Goal: Task Accomplishment & Management: Manage account settings

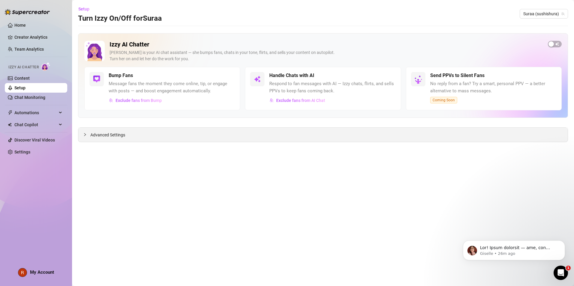
click at [124, 135] on span "Advanced Settings" at bounding box center [107, 135] width 35 height 7
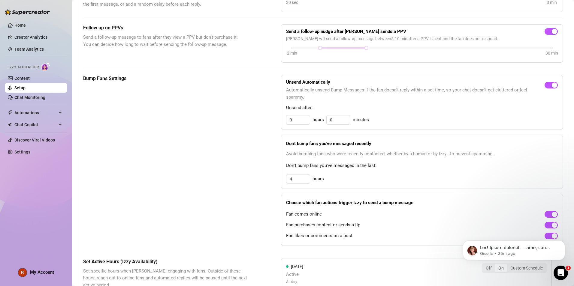
scroll to position [209, 0]
drag, startPoint x: 299, startPoint y: 119, endPoint x: 284, endPoint y: 116, distance: 15.2
click at [286, 116] on input "3" at bounding box center [297, 119] width 23 height 9
click at [297, 119] on input "3" at bounding box center [297, 119] width 23 height 9
click at [306, 123] on input "3" at bounding box center [297, 119] width 23 height 9
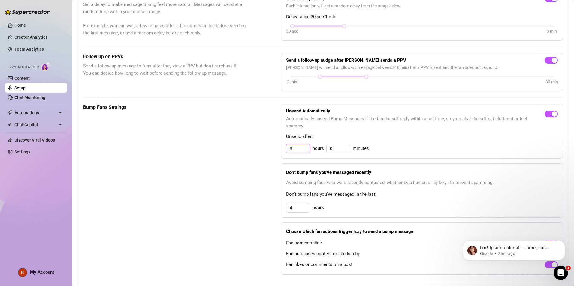
scroll to position [178, 0]
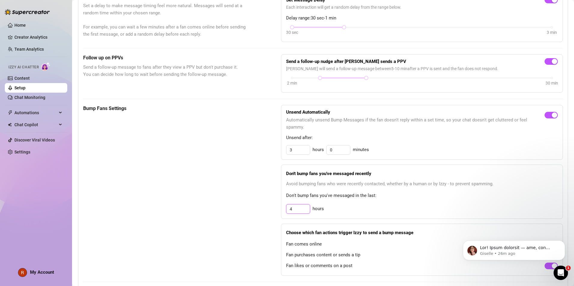
click at [298, 154] on input "4" at bounding box center [297, 149] width 23 height 9
type input "8"
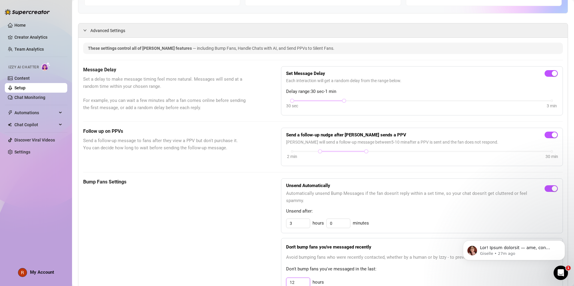
scroll to position [105, 0]
type input "12"
click at [342, 99] on div at bounding box center [343, 100] width 3 height 3
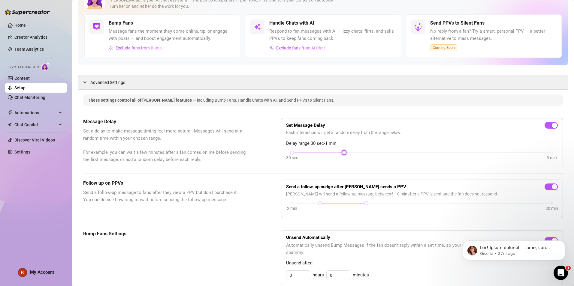
scroll to position [0, 0]
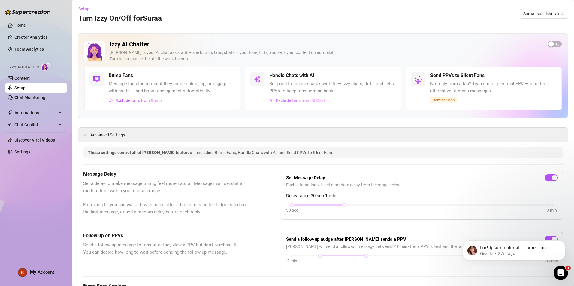
click at [279, 97] on button "Exclude fans from AI Chat" at bounding box center [297, 101] width 56 height 10
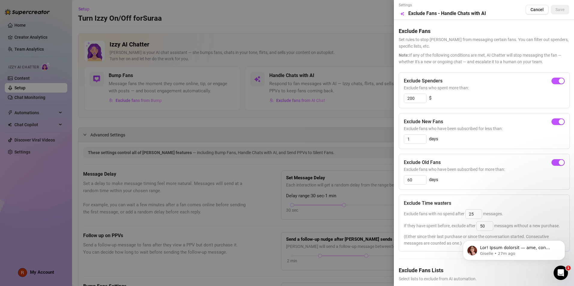
click at [209, 111] on div at bounding box center [287, 143] width 574 height 286
click at [208, 111] on div at bounding box center [287, 143] width 574 height 286
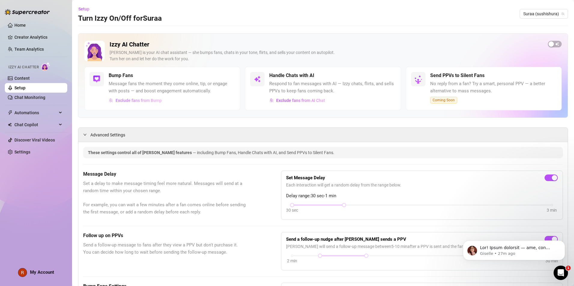
click at [151, 101] on span "Exclude fans from Bump" at bounding box center [138, 100] width 46 height 5
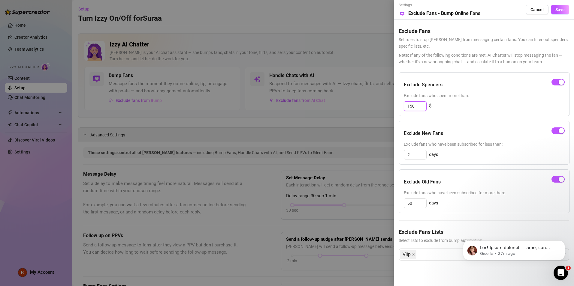
drag, startPoint x: 418, startPoint y: 110, endPoint x: 378, endPoint y: 115, distance: 40.4
click at [360, 115] on div "Settings Preview Exclude Fans - Bump Online Fans Cancel Save Exclude Fans Set r…" at bounding box center [287, 143] width 574 height 286
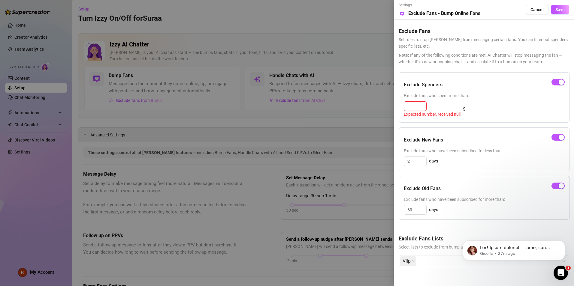
type input "3"
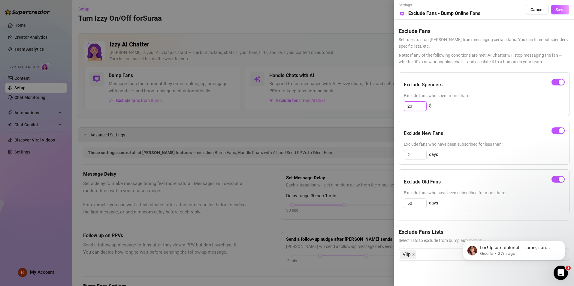
type input "2"
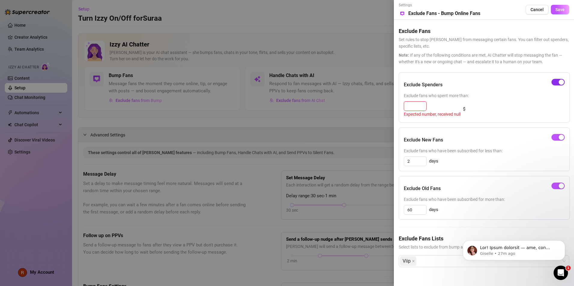
click at [360, 80] on div "button" at bounding box center [560, 81] width 5 height 5
click at [360, 211] on input "60" at bounding box center [415, 209] width 22 height 9
click at [360, 184] on div "button" at bounding box center [560, 185] width 5 height 5
click at [360, 252] on div "Viip" at bounding box center [481, 261] width 162 height 11
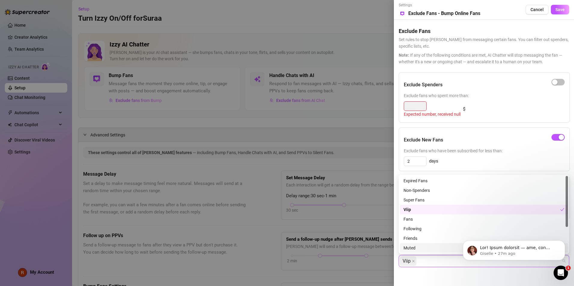
click at [360, 249] on div "Muted" at bounding box center [483, 248] width 161 height 7
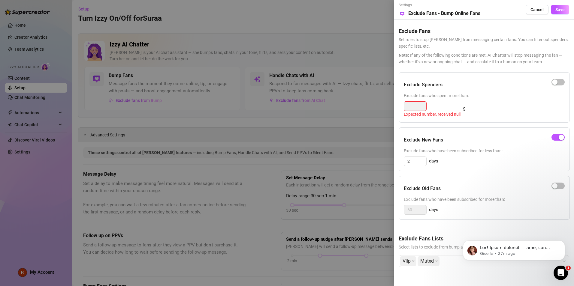
click at [360, 86] on div at bounding box center [557, 82] width 13 height 10
drag, startPoint x: 531, startPoint y: 93, endPoint x: 539, endPoint y: 87, distance: 10.3
click at [360, 94] on span "Exclude fans who spent more than:" at bounding box center [483, 95] width 161 height 7
click at [360, 14] on button "Save" at bounding box center [559, 10] width 18 height 10
click at [360, 81] on div "button" at bounding box center [554, 81] width 5 height 5
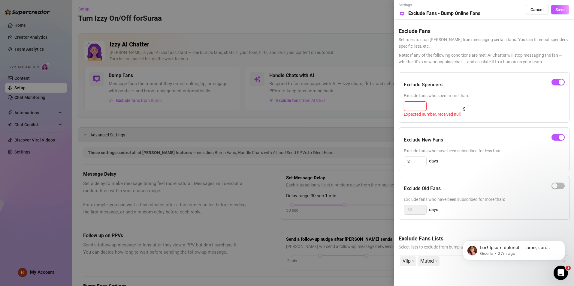
click at [360, 103] on input at bounding box center [415, 106] width 22 height 9
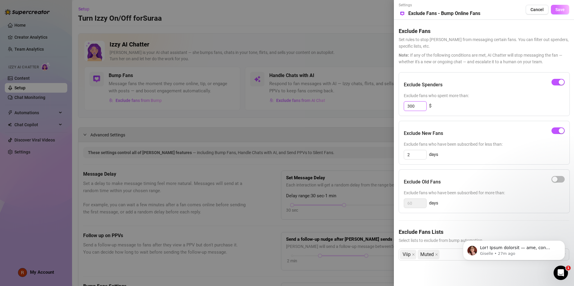
type input "300"
click at [360, 10] on button "Save" at bounding box center [559, 10] width 18 height 10
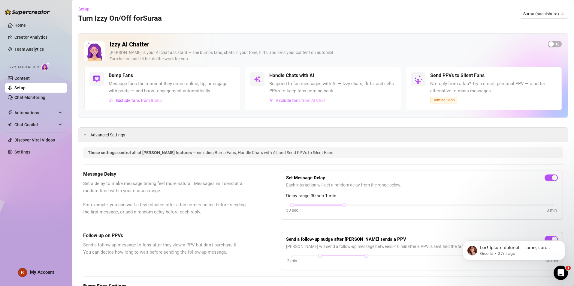
click at [298, 99] on span "Exclude fans from AI Chat" at bounding box center [300, 100] width 49 height 5
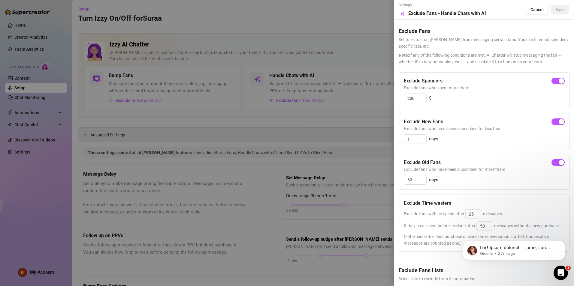
click at [355, 37] on div at bounding box center [287, 143] width 574 height 286
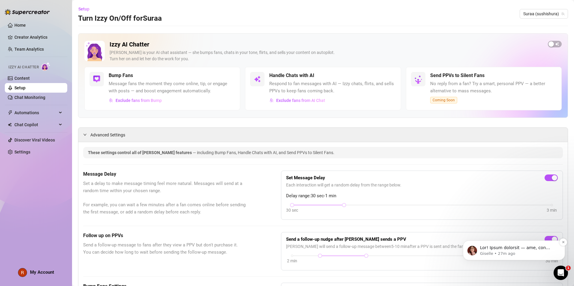
click at [360, 251] on p "Giselle • 27m ago" at bounding box center [518, 253] width 77 height 5
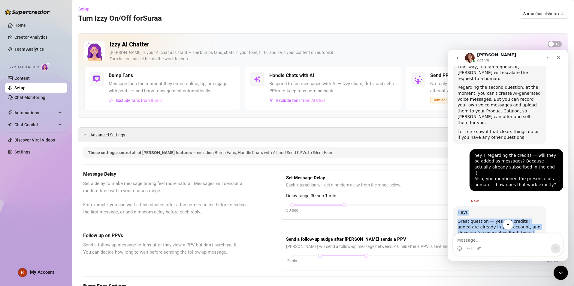
scroll to position [952, 0]
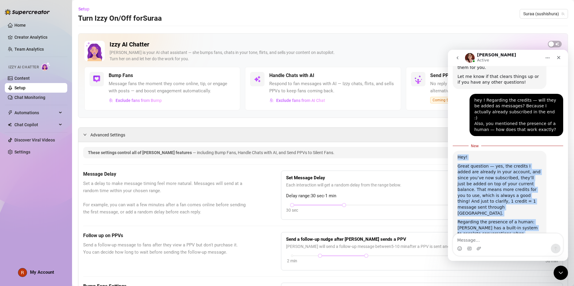
drag, startPoint x: 457, startPoint y: 95, endPoint x: 508, endPoint y: 220, distance: 134.4
click at [360, 220] on div "Hey! Great question — yes, the credits I added are already in your account, and…" at bounding box center [499, 265] width 94 height 228
drag, startPoint x: 508, startPoint y: 220, endPoint x: 492, endPoint y: 184, distance: 38.4
copy div "Lor! Ipsum dolorsit — ame, con adipisc E seddo eiu tempori ut labo etdolor, mag…"
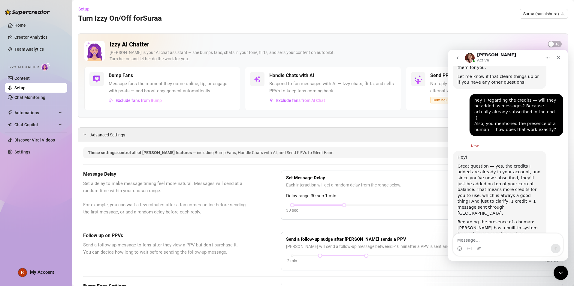
click at [360, 59] on div "Intercom messenger" at bounding box center [457, 57] width 13 height 11
click at [360, 60] on icon "go back" at bounding box center [457, 57] width 5 height 5
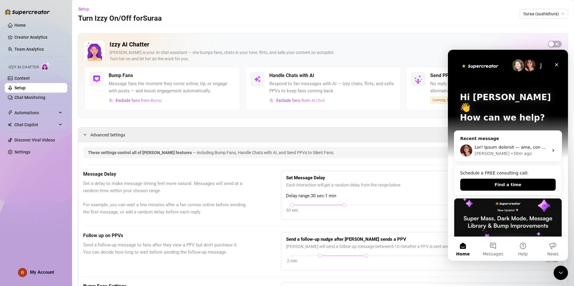
scroll to position [0, 0]
click at [360, 64] on icon "Close" at bounding box center [556, 64] width 5 height 5
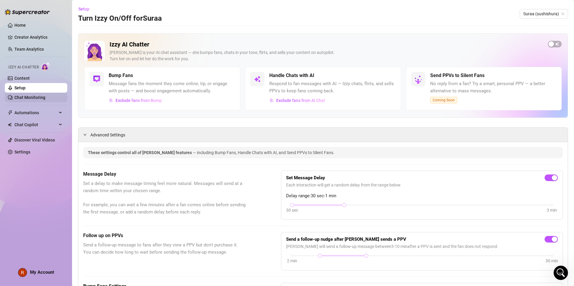
click at [26, 95] on link "Chat Monitoring" at bounding box center [29, 97] width 31 height 5
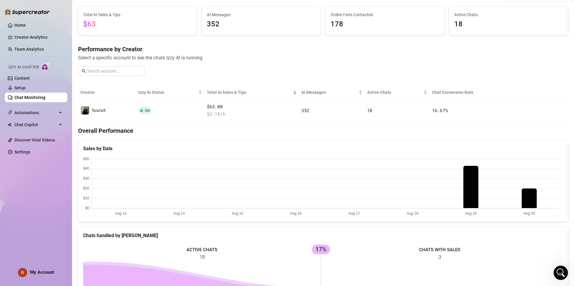
scroll to position [33, 0]
click at [30, 79] on link "Content" at bounding box center [21, 78] width 15 height 5
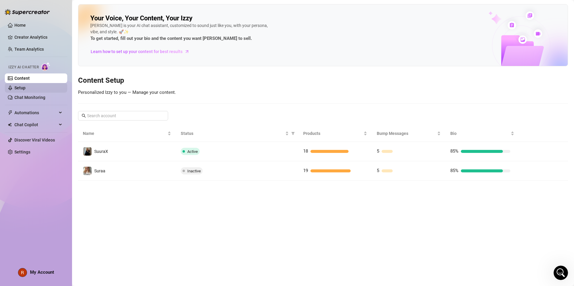
click at [25, 85] on link "Setup" at bounding box center [19, 87] width 11 height 5
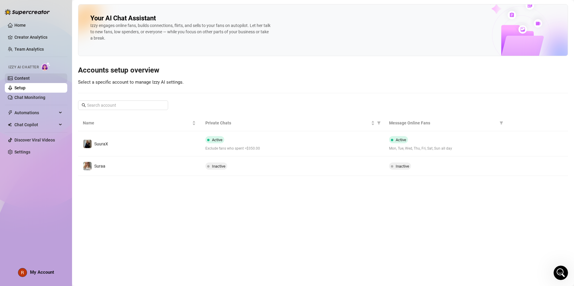
click at [28, 78] on link "Content" at bounding box center [21, 78] width 15 height 5
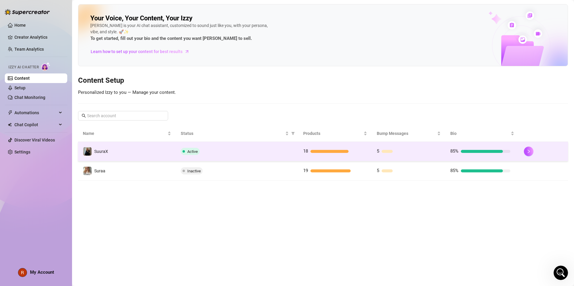
click at [211, 150] on div "Active" at bounding box center [237, 151] width 113 height 7
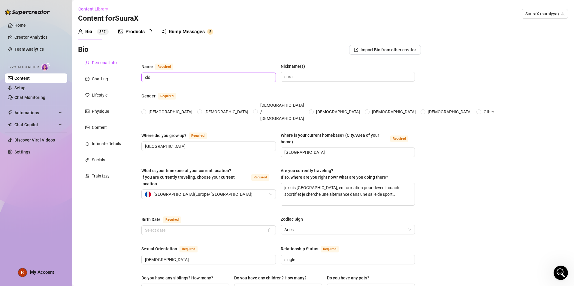
radio input "true"
type input "[DATE]"
click at [230, 76] on input "cls" at bounding box center [208, 77] width 126 height 7
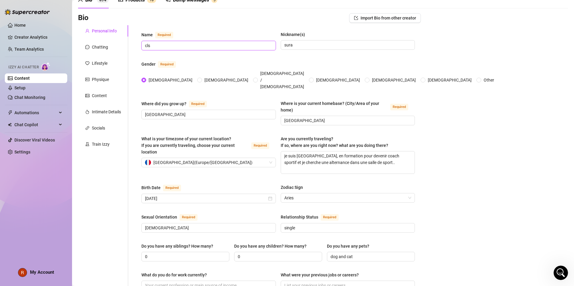
scroll to position [32, 0]
drag, startPoint x: 282, startPoint y: 148, endPoint x: 330, endPoint y: 147, distance: 48.0
click at [335, 151] on textarea "je suis [GEOGRAPHIC_DATA], en formation pour devenir coach sportif et je cherch…" at bounding box center [348, 162] width 134 height 22
click at [281, 151] on textarea "je suis [GEOGRAPHIC_DATA], en formation pour devenir coach sportif et je cherch…" at bounding box center [348, 162] width 134 height 22
type textarea "jje suis paris, en formation pour devenir coach sportif et je cherche une alter…"
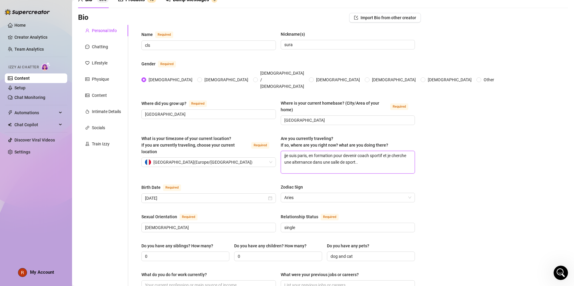
type textarea "j'je suis [GEOGRAPHIC_DATA], en formation pour devenir coach sportif et je cher…"
type textarea "j'aije suis paris, en formation pour devenir coach sportif et je cherche une al…"
type textarea "j'ai fje suis paris, en formation pour devenir coach sportif et je cherche une …"
type textarea "j'ai faje suis paris, en formation pour devenir coach sportif et je cherche une…"
type textarea "j'ai faije suis paris, en formation pour devenir coach sportif et je cherche un…"
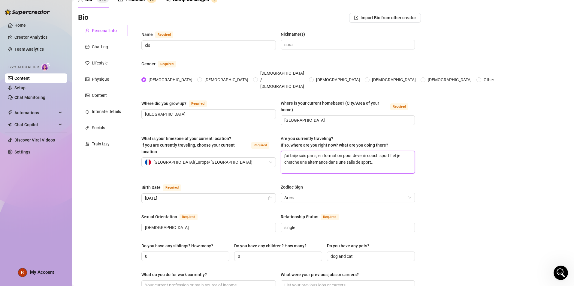
type textarea "j'ai faisje suis paris, en formation pour devenir coach sportif et je cherche u…"
type textarea "j'ai fais je suis [GEOGRAPHIC_DATA], en formation pour devenir coach sportif et…"
type textarea "j'ai fais quje suis paris, en formation pour devenir coach sportif et je cherch…"
type textarea "j'ai fais queje suis paris, en formation pour devenir coach sportif et je cherc…"
type textarea "j'ai fais quelje suis paris, en formation pour devenir coach sportif et je cher…"
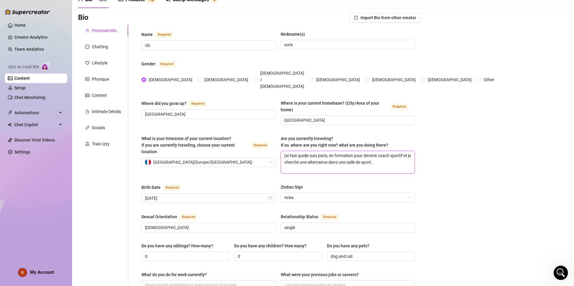
type textarea "j'ai fais quelqje suis [GEOGRAPHIC_DATA], en formation pour devenir coach sport…"
type textarea "j'ai fais quelquje suis paris, en formation pour devenir coach sportif et je ch…"
type textarea "j'ai fais quelqueje suis paris, en formation pour devenir coach sportif et je c…"
type textarea "j'ai fais quelquesje suis [GEOGRAPHIC_DATA], en formation pour devenir coach sp…"
type textarea "j'ai fais quelques je suis [GEOGRAPHIC_DATA], en formation pour devenir coach s…"
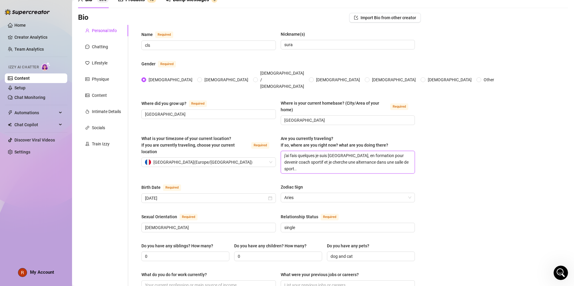
type textarea "j'ai fais quelques vje suis [GEOGRAPHIC_DATA], en formation pour devenir coach …"
type textarea "j'ai fais quelques voje suis [GEOGRAPHIC_DATA], en formation pour devenir coach…"
type textarea "j'ai fais quelques voyje suis [GEOGRAPHIC_DATA], en formation pour devenir coac…"
type textarea "j'ai fais quelques voyaje suis [GEOGRAPHIC_DATA], en formation pour devenir coa…"
type textarea "j'ai fais quelques voyagje suis [GEOGRAPHIC_DATA], en formation pour devenir co…"
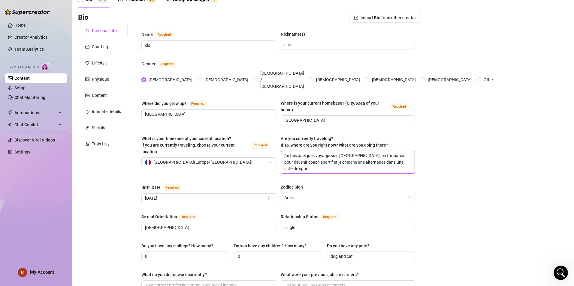
type textarea "j'ai fais quelques voyageje suis [GEOGRAPHIC_DATA], en formation pour devenir c…"
type textarea "j'ai fais quelques voyagesje suis [GEOGRAPHIC_DATA], en formation pour devenir …"
type textarea "j'ai fais quelques voyages je suis [GEOGRAPHIC_DATA], en formation pour devenir…"
type textarea "j'ai fais quelques voyages cje suis [GEOGRAPHIC_DATA], en formation pour deveni…"
type textarea "j'ai fais quelques voyages ceje suis [GEOGRAPHIC_DATA], en formation pour deven…"
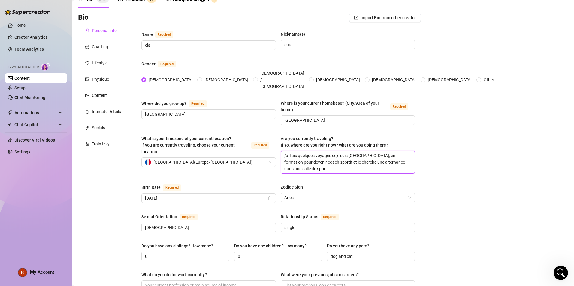
type textarea "j'ai fais quelques voyages cetje suis [GEOGRAPHIC_DATA], en formation pour deve…"
type textarea "j'ai fais quelques voyages cettje suis [GEOGRAPHIC_DATA], en formation pour dev…"
type textarea "j'ai fais quelques voyages cetteje suis [GEOGRAPHIC_DATA], en formation pour de…"
type textarea "j'ai fais quelques voyages cette je suis [GEOGRAPHIC_DATA], en formation pour d…"
type textarea "j'ai fais quelques voyages cette sje suis [GEOGRAPHIC_DATA], en formation pour …"
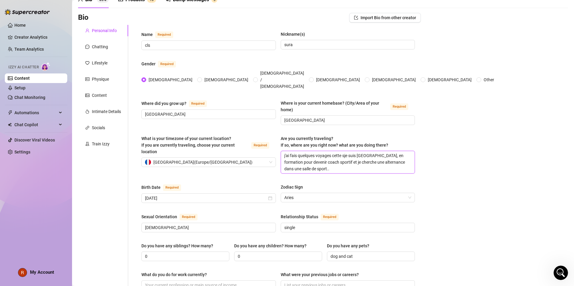
type textarea "j'ai fais quelques voyages cette je suis [GEOGRAPHIC_DATA], en formation pour d…"
type textarea "j'ai fais quelques voyages cette aje suis [GEOGRAPHIC_DATA], en formation pour …"
type textarea "j'ai fais quelques voyages cette anje suis [GEOGRAPHIC_DATA], en formation pour…"
type textarea "j'ai fais quelques voyages cette annje suis [GEOGRAPHIC_DATA], en formation pou…"
type textarea "j'ai fais quelques voyages cette annéje suis [GEOGRAPHIC_DATA], en formation po…"
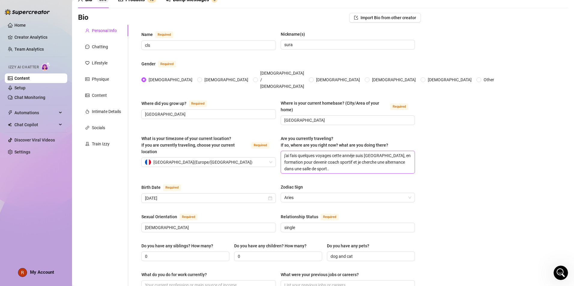
type textarea "j'ai fais quelques voyages cette annéeje suis [GEOGRAPHIC_DATA], en formation p…"
type textarea "j'ai fais quelques voyages cette année je suis [GEOGRAPHIC_DATA], en formation …"
type textarea "j'ai fais quelques voyages cette année ,je suis [GEOGRAPHIC_DATA], en formation…"
type textarea "j'ai fais quelques voyages cette année ,=je suis [GEOGRAPHIC_DATA], en formatio…"
type textarea "j'ai fais quelques voyages cette année ,==je suis [GEOGRAPHIC_DATA], en formati…"
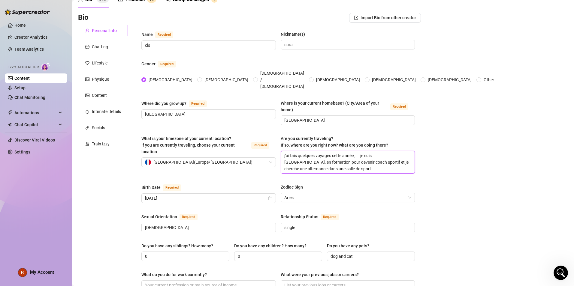
type textarea "j'ai fais quelques voyages cette année ,=je suis [GEOGRAPHIC_DATA], en formatio…"
type textarea "j'ai fais quelques voyages cette année ,je suis [GEOGRAPHIC_DATA], en formation…"
type textarea "j'ai fais quelques voyages cette année je suis [GEOGRAPHIC_DATA], en formation …"
type textarea "j'ai fais quelques voyages cette annéeje suis [GEOGRAPHIC_DATA], en formation p…"
type textarea "j'ai fais quelques voyages cette année,je suis [GEOGRAPHIC_DATA], en formation …"
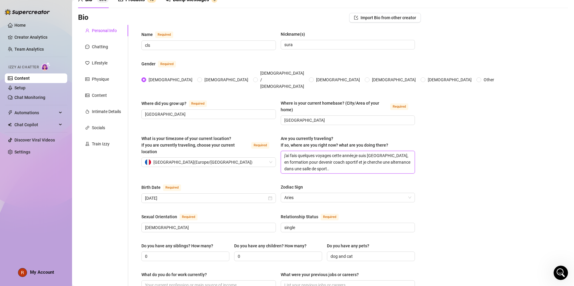
type textarea "j'ai fais quelques voyages cette année, je suis [GEOGRAPHIC_DATA], en formation…"
type textarea "j'ai fais quelques voyages cette année, jje suis [GEOGRAPHIC_DATA], en formatio…"
type textarea "j'ai fais quelques voyages cette année, jeje suis [GEOGRAPHIC_DATA], en formati…"
type textarea "j'ai fais quelques voyages cette année, je je suis [GEOGRAPHIC_DATA], en format…"
type textarea "j'ai fais quelques voyages cette année, je suje suis [GEOGRAPHIC_DATA], en form…"
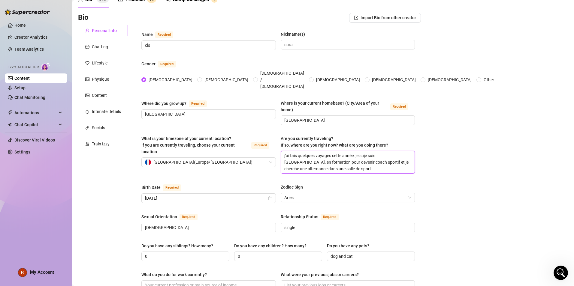
type textarea "j'ai fais quelques voyages cette année, je suije suis [GEOGRAPHIC_DATA], en for…"
type textarea "j'ai fais quelques voyages cette année, je suisje suis [GEOGRAPHIC_DATA], en fo…"
type textarea "j'ai fais quelques voyages cette année, je suis aje suis [GEOGRAPHIC_DATA], en …"
type textarea "j'ai fais quelques voyages cette année, je suis alje suis [GEOGRAPHIC_DATA], en…"
type textarea "j'ai fais quelques voyages cette année, je suis allje suis [GEOGRAPHIC_DATA], e…"
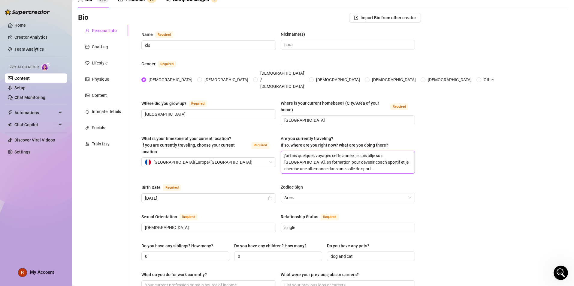
type textarea "j'ai fais quelques voyages cette année, je suis alleje suis [GEOGRAPHIC_DATA], …"
type textarea "j'ai fais quelques voyages cette année, je suis allerje suis [GEOGRAPHIC_DATA],…"
type textarea "j'ai fais quelques voyages cette année, je suis aller je suis [GEOGRAPHIC_DATA]…"
type textarea "j'ai fais quelques voyages cette année, je suis aller enje suis [GEOGRAPHIC_DAT…"
type textarea "j'ai fais quelques voyages cette année, je suis aller en je suis [GEOGRAPHIC_DA…"
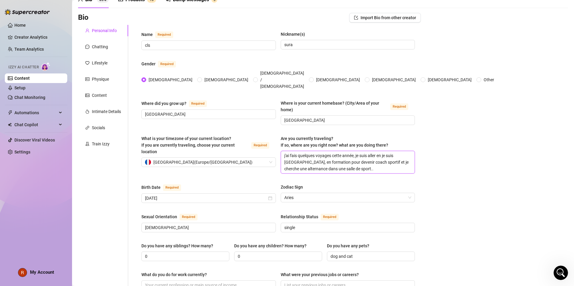
type textarea "j'ai fais quelques voyages cette année, je suis aller en eje suis [GEOGRAPHIC_D…"
type textarea "j'ai fais quelques voyages cette année, je suis aller en esje suis [GEOGRAPHIC_…"
type textarea "j'ai fais quelques voyages cette année, je suis aller en esoje suis [GEOGRAPHIC…"
type textarea "j'ai fais quelques voyages cette année, je suis aller en esoaje suis [GEOGRAPHI…"
type textarea "j'ai fais quelques voyages cette année, je suis aller en esoje suis [GEOGRAPHIC…"
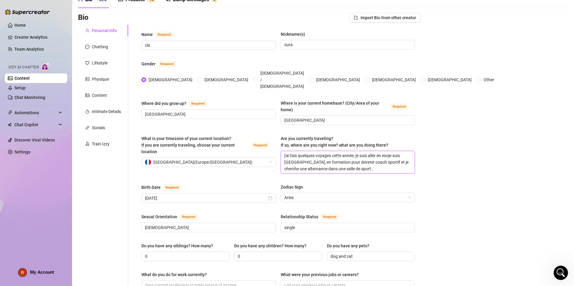
type textarea "j'ai fais quelques voyages cette année, je suis aller en esje suis [GEOGRAPHIC_…"
type textarea "j'ai fais quelques voyages cette année, je suis aller en espje suis [GEOGRAPHIC…"
type textarea "j'ai fais quelques voyages cette année, je suis aller en espaje suis [GEOGRAPHI…"
type textarea "j'ai fais quelques voyages cette année, je suis aller en espanje suis [GEOGRAPH…"
type textarea "j'ai fais quelques voyages cette année, je suis aller en espaje suis [GEOGRAPHI…"
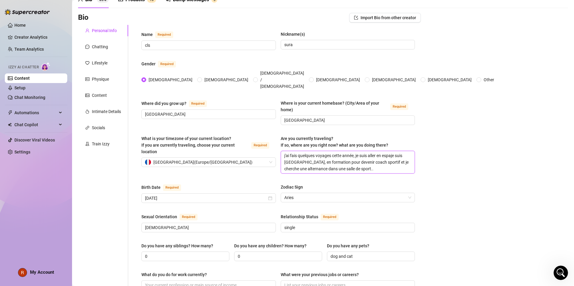
type textarea "j'ai fais quelques voyages cette année, je suis aller en espagje suis [GEOGRAPH…"
type textarea "j'ai fais quelques voyages cette année, je suis aller en espagnje suis [GEOGRAP…"
type textarea "j'ai fais quelques voyages cette année, je suis aller en [GEOGRAPHIC_DATA] suis…"
type textarea "j'ai fais quelques voyages cette année, je suis aller en [GEOGRAPHIC_DATA],je s…"
type textarea "j'ai fais quelques voyages cette année, je suis aller en [GEOGRAPHIC_DATA], je …"
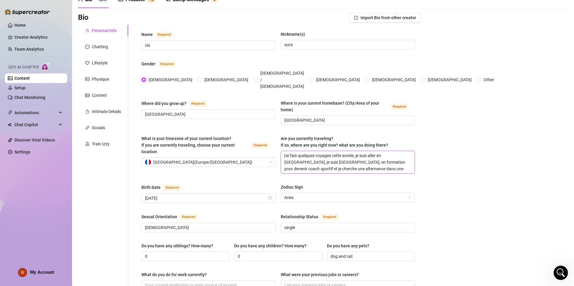
type textarea "j'ai fais quelques voyages cette année, je suis aller en [GEOGRAPHIC_DATA],je s…"
type textarea "j'ai fais quelques voyages cette année, je suis aller en [GEOGRAPHIC_DATA], je …"
type textarea "j'ai fais quelques voyages cette année, je suis aller en [GEOGRAPHIC_DATA], eje…"
type textarea "j'ai fais quelques voyages cette année, je suis aller en [GEOGRAPHIC_DATA], etj…"
type textarea "j'ai fais quelques voyages cette année, je suis aller en [GEOGRAPHIC_DATA], et …"
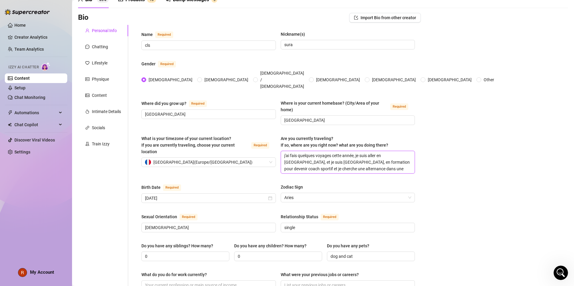
type textarea "j'ai fais quelques voyages cette année, je suis aller en [GEOGRAPHIC_DATA], et …"
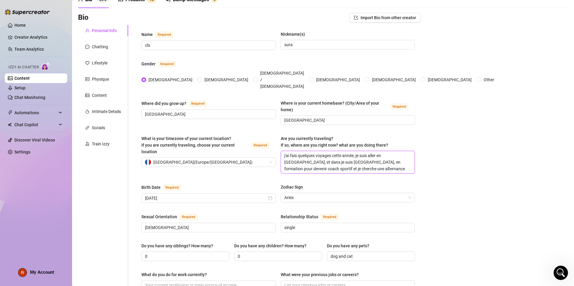
type textarea "j'ai fais quelques voyages cette année, je suis aller en [GEOGRAPHIC_DATA], et …"
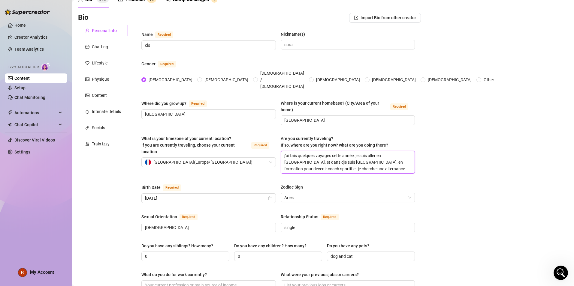
type textarea "j'ai fais quelques voyages cette année, je suis aller en [GEOGRAPHIC_DATA], et …"
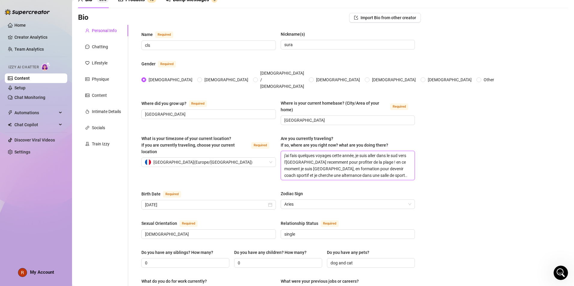
click at [303, 160] on textarea "j'ai fais quelques voyages cette année, je suis aller dans le sud vers l'[GEOGR…" at bounding box center [348, 165] width 134 height 29
click at [359, 164] on textarea "j'ai fais quelques voyages cette année, je suis aller dans le sud vers l'[GEOGR…" at bounding box center [348, 165] width 134 height 29
click at [308, 159] on textarea "j'ai fais quelques voyages cette année, je suis aller dans le sud vers l'[GEOGR…" at bounding box center [348, 165] width 134 height 29
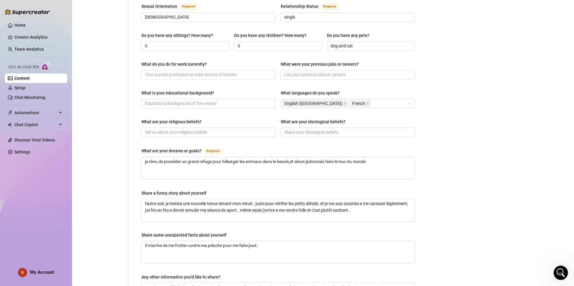
scroll to position [321, 0]
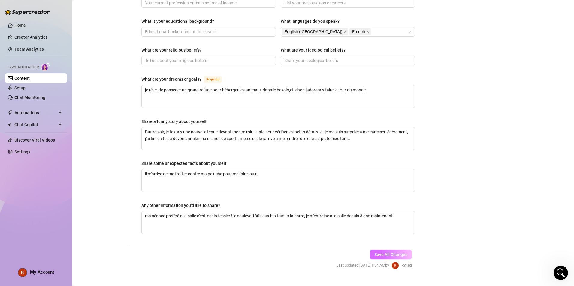
click at [360, 250] on button "Save All Changes" at bounding box center [391, 255] width 42 height 10
click at [289, 169] on textarea "il m'arrive de me frotter contre ma peluche pour me faire jouir.." at bounding box center [278, 180] width 273 height 22
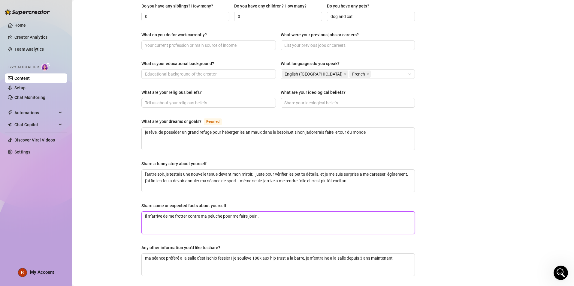
scroll to position [278, 0]
click at [360, 128] on textarea "je rêve, de posséder un grand refuge pour héberger les animaux dans le besoin,e…" at bounding box center [278, 139] width 273 height 22
click at [304, 128] on textarea "je rêve, de posséder un grand refuge pour héberger les animaux dans le besoin,e…" at bounding box center [278, 139] width 273 height 22
click at [308, 128] on textarea "je rêve, de posséder un grand refuge pour héberger les animaux dans le besoin,e…" at bounding box center [278, 139] width 273 height 22
click at [285, 128] on textarea "je rêve, de posséder un grand refuge pour héberger les animaux dans le besoin,e…" at bounding box center [278, 139] width 273 height 22
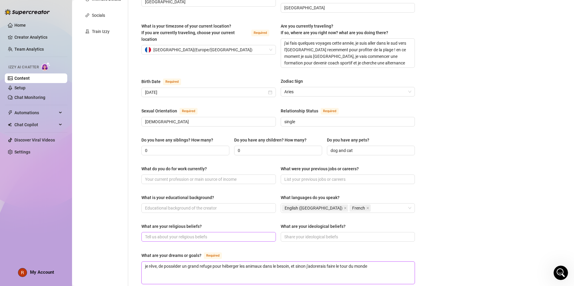
scroll to position [144, 0]
click at [172, 119] on input "[DEMOGRAPHIC_DATA]" at bounding box center [208, 122] width 126 height 7
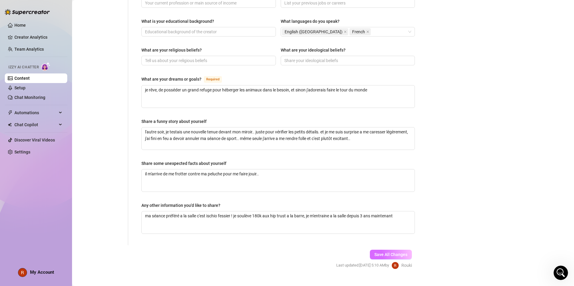
click at [360, 252] on span "Save All Changes" at bounding box center [390, 254] width 33 height 5
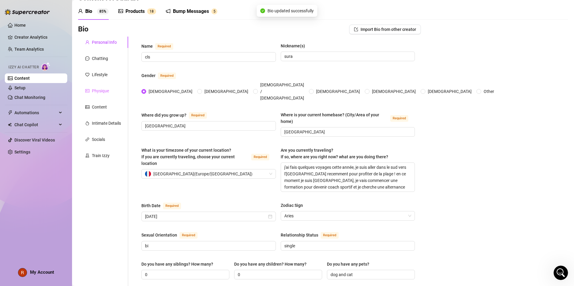
scroll to position [13, 0]
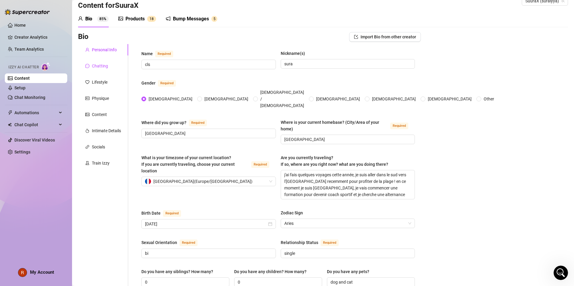
click at [99, 66] on div "Chatting" at bounding box center [100, 66] width 16 height 7
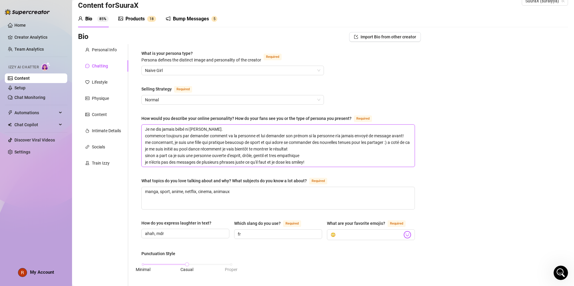
drag, startPoint x: 223, startPoint y: 130, endPoint x: 63, endPoint y: 132, distance: 159.6
click at [63, 132] on div "Home Creator Analytics Team Analytics Izzy AI Chatter Content Setup Chat Monito…" at bounding box center [287, 143] width 574 height 286
click at [63, 132] on li at bounding box center [36, 132] width 62 height 0
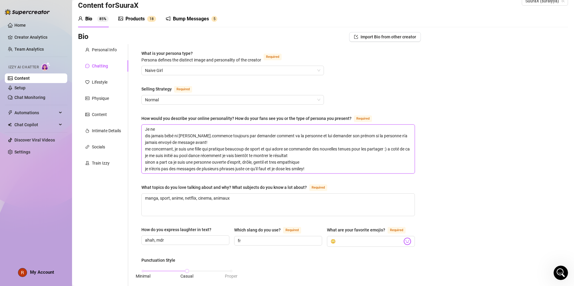
click at [159, 127] on textarea "Je ne dis jamais bébé ni [PERSON_NAME].commence toujours par demander comment v…" at bounding box center [278, 149] width 273 height 49
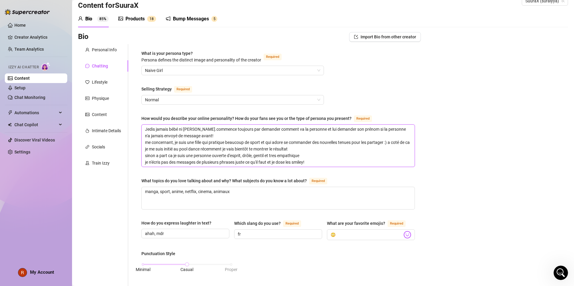
drag, startPoint x: 207, startPoint y: 127, endPoint x: 134, endPoint y: 127, distance: 72.6
click at [134, 127] on div "What is your persona type? [PERSON_NAME] defines the distinct image and persona…" at bounding box center [274, 278] width 292 height 468
click at [343, 128] on textarea "je suis une personne reservé en debut de conversation je ne fais pas de longue …" at bounding box center [278, 146] width 273 height 42
click at [360, 128] on textarea "je suis une personne reservé en debut de conversation je ne fais pas de longue …" at bounding box center [278, 146] width 273 height 42
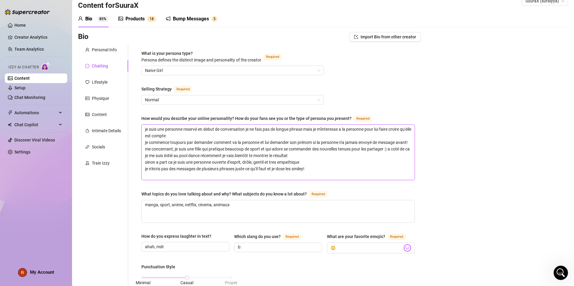
click at [189, 128] on textarea "je suis une personne reservé en debut de conversation je ne fais pas de longue …" at bounding box center [278, 152] width 273 height 55
click at [331, 128] on textarea "je suis une personne réservé en début de conversation je ne fais pas de longue …" at bounding box center [278, 152] width 273 height 55
click at [187, 134] on textarea "je suis une personne réservé en début de conversation je ne fais pas de longue …" at bounding box center [278, 152] width 273 height 55
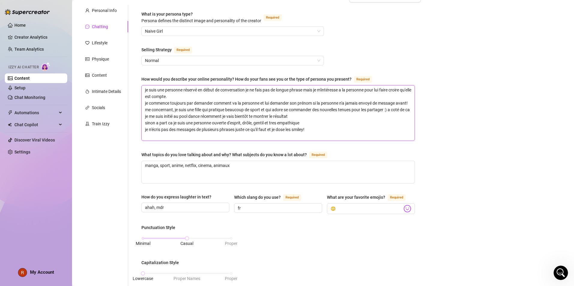
scroll to position [52, 0]
click at [312, 134] on textarea "je suis une personne réservé en début de conversation je ne fais pas de longue …" at bounding box center [278, 112] width 273 height 55
click at [237, 135] on textarea "je suis une personne réservé en début de conversation je ne fais pas de longue …" at bounding box center [278, 112] width 273 height 55
drag, startPoint x: 278, startPoint y: 136, endPoint x: 363, endPoint y: 140, distance: 85.0
click at [360, 140] on span "je suis une personne réservé en début de conversation je ne fais pas de longue …" at bounding box center [277, 113] width 273 height 56
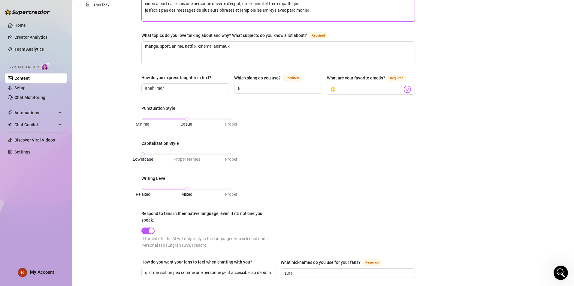
scroll to position [303, 0]
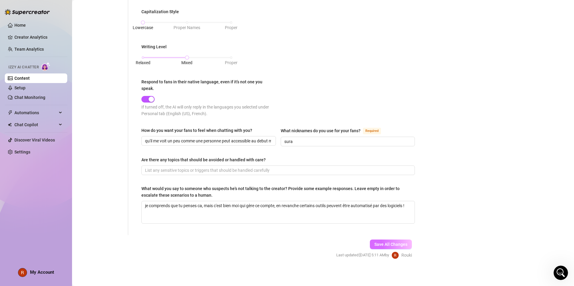
click at [360, 246] on button "Save All Changes" at bounding box center [391, 245] width 42 height 10
click at [156, 208] on textarea "je comprends que tu penses ca, mais c'est bien moi qui gère ce compte, en revan…" at bounding box center [278, 212] width 273 height 22
click at [270, 208] on textarea "je comprends que tu penses ca, mais c'est bien moi qui gère ce compte, en revan…" at bounding box center [278, 212] width 273 height 22
click at [220, 208] on textarea "je comprends que tu penses ca, mais c'est bien moi qui gère ce compte, en revan…" at bounding box center [278, 212] width 273 height 22
click at [360, 246] on button "Save All Changes" at bounding box center [391, 245] width 42 height 10
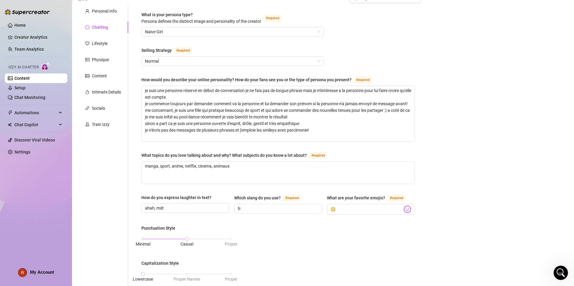
scroll to position [51, 0]
click at [250, 164] on textarea "manga, sport, anime, netflix, cinema, animaux" at bounding box center [278, 173] width 273 height 22
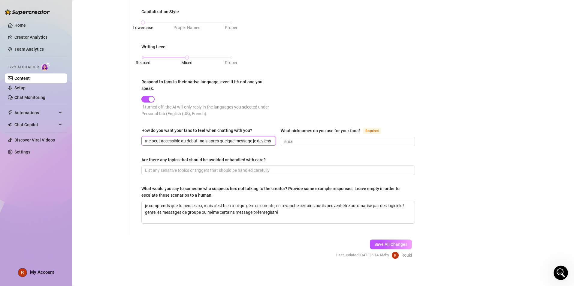
scroll to position [0, 105]
drag, startPoint x: 147, startPoint y: 140, endPoint x: 285, endPoint y: 145, distance: 138.4
click at [285, 145] on div "How do you want your fans to feel when chatting with you? qu'il me voit un peu …" at bounding box center [277, 139] width 273 height 25
click at [360, 240] on button "Save All Changes" at bounding box center [391, 245] width 42 height 10
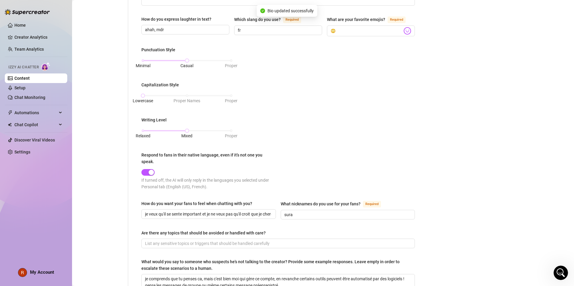
scroll to position [229, 0]
click at [25, 88] on link "Setup" at bounding box center [19, 87] width 11 height 5
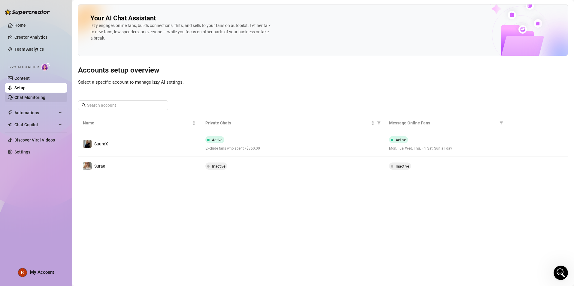
click at [43, 95] on link "Chat Monitoring" at bounding box center [29, 97] width 31 height 5
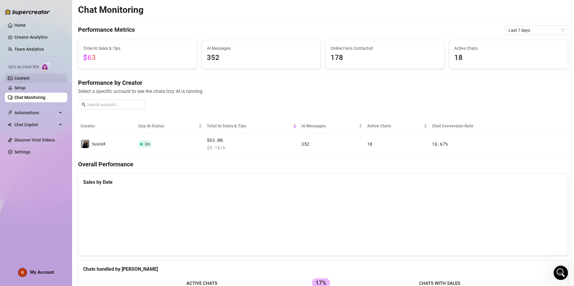
click at [30, 78] on link "Content" at bounding box center [21, 78] width 15 height 5
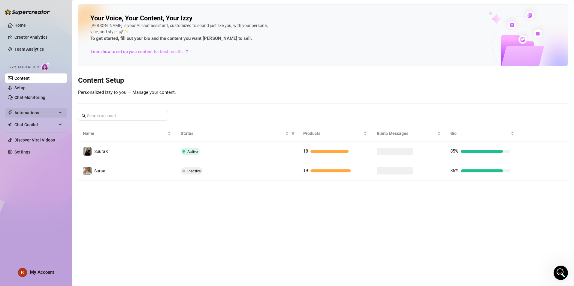
click at [37, 108] on span "Automations" at bounding box center [35, 113] width 43 height 10
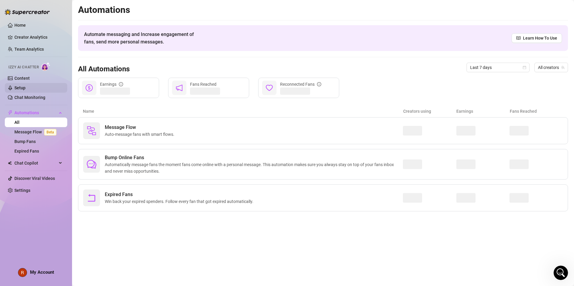
click at [25, 85] on link "Setup" at bounding box center [19, 87] width 11 height 5
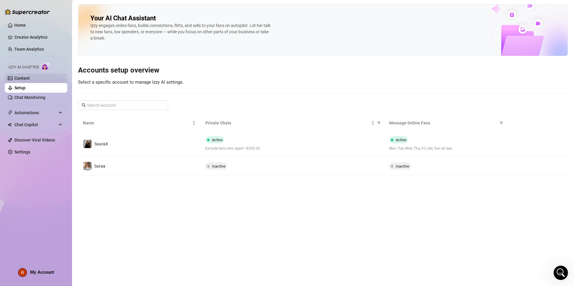
click at [30, 80] on link "Content" at bounding box center [21, 78] width 15 height 5
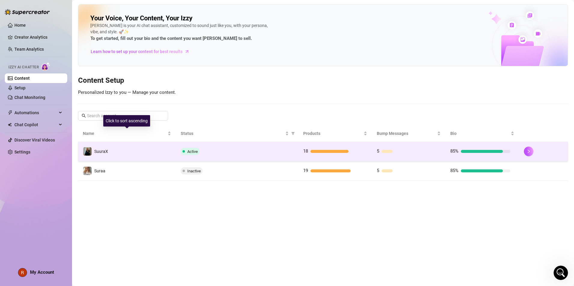
click at [145, 142] on td "SuuraX" at bounding box center [127, 151] width 98 height 19
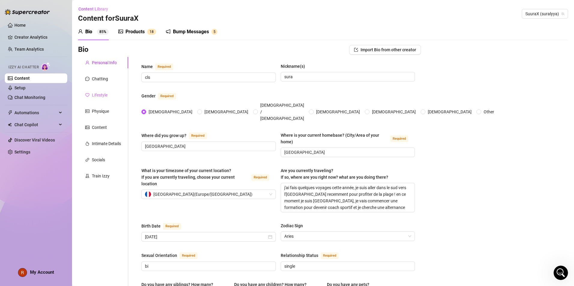
click at [94, 89] on div "Lifestyle" at bounding box center [103, 94] width 50 height 11
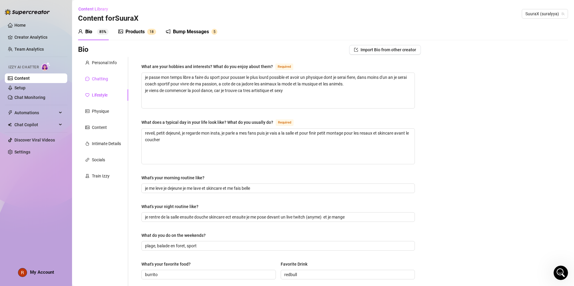
click at [100, 78] on div "Chatting" at bounding box center [100, 79] width 16 height 7
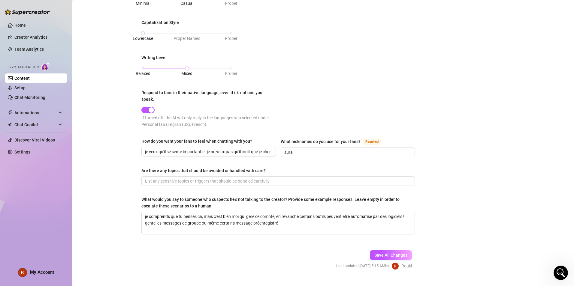
scroll to position [292, 0]
drag, startPoint x: 265, startPoint y: 169, endPoint x: 141, endPoint y: 169, distance: 124.5
click at [141, 169] on div "What is your persona type? [PERSON_NAME] defines the distinct image and persona…" at bounding box center [277, 5] width 285 height 481
drag, startPoint x: 141, startPoint y: 169, endPoint x: 154, endPoint y: 171, distance: 13.0
click at [154, 171] on div "Are there any topics that should be avoided or handled with care?" at bounding box center [203, 170] width 124 height 7
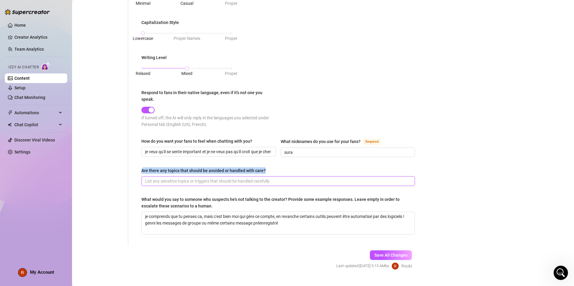
click at [154, 178] on input "Are there any topics that should be avoided or handled with care?" at bounding box center [277, 181] width 265 height 7
drag, startPoint x: 154, startPoint y: 171, endPoint x: 151, endPoint y: 170, distance: 3.0
click at [151, 170] on div "Are there any topics that should be avoided or handled with care?" at bounding box center [203, 170] width 124 height 7
click at [151, 178] on input "Are there any topics that should be avoided or handled with care?" at bounding box center [277, 181] width 265 height 7
click at [151, 170] on div "Are there any topics that should be avoided or handled with care?" at bounding box center [203, 170] width 124 height 7
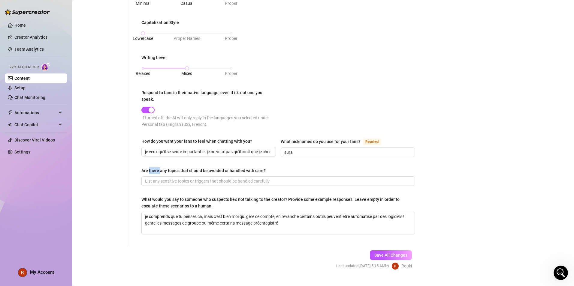
click at [151, 178] on input "Are there any topics that should be avoided or handled with care?" at bounding box center [277, 181] width 265 height 7
click at [151, 170] on div "Are there any topics that should be avoided or handled with care?" at bounding box center [203, 170] width 124 height 7
click at [151, 178] on input "Are there any topics that should be avoided or handled with care?" at bounding box center [277, 181] width 265 height 7
drag, startPoint x: 142, startPoint y: 168, endPoint x: 266, endPoint y: 168, distance: 123.9
click at [266, 168] on label "Are there any topics that should be avoided or handled with care?" at bounding box center [205, 170] width 128 height 7
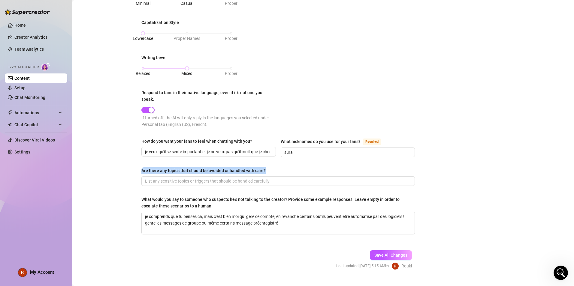
drag, startPoint x: 266, startPoint y: 168, endPoint x: 254, endPoint y: 170, distance: 11.9
copy div "Are there any topics that should be avoided or handled with care?"
click at [163, 174] on div "Are there any topics that should be avoided or handled with care?" at bounding box center [277, 171] width 273 height 9
click at [162, 178] on input "Are there any topics that should be avoided or handled with care?" at bounding box center [277, 181] width 265 height 7
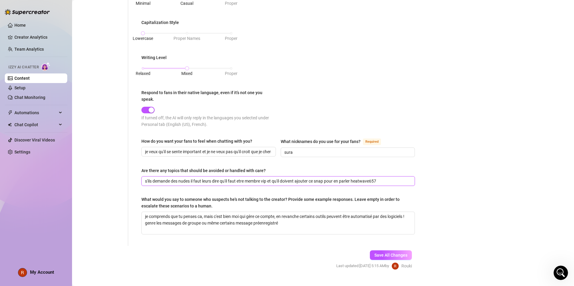
drag, startPoint x: 187, startPoint y: 178, endPoint x: 181, endPoint y: 178, distance: 6.6
click at [181, 178] on input "s'ils demande des nudes il faut leurs dire qu'il faut etre membre vip et qu'il …" at bounding box center [277, 181] width 265 height 7
click at [187, 179] on input "s'ils demande des nudes il faut leurs dire qu'il faut etre membre vip et qu'il …" at bounding box center [277, 181] width 265 height 7
click at [190, 180] on input "s'ils demande des nudes il faut leurs dire qu'il faut etre membre vip et qu'il …" at bounding box center [277, 181] width 265 height 7
click at [360, 252] on span "Save All Changes" at bounding box center [390, 255] width 33 height 5
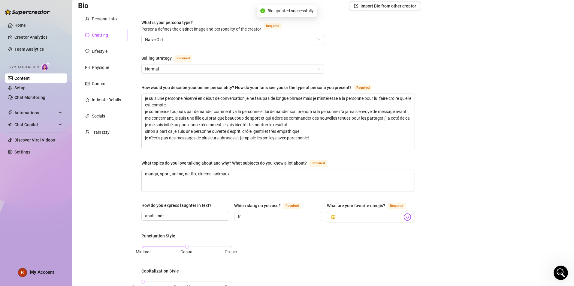
scroll to position [29, 0]
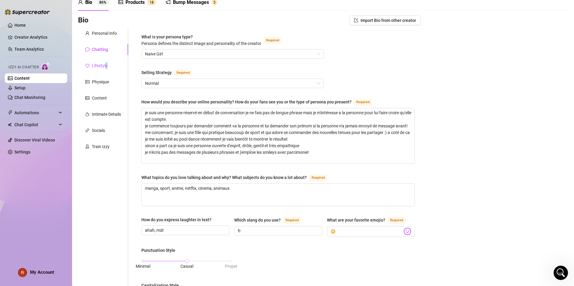
click at [106, 64] on div "Lifestyle" at bounding box center [100, 65] width 16 height 7
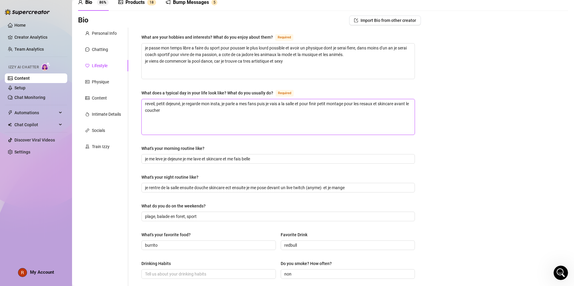
click at [187, 119] on textarea "reveil, petit dejeuné, je regarde mon insta, je parle a mes fans puis je vais a…" at bounding box center [278, 116] width 273 height 35
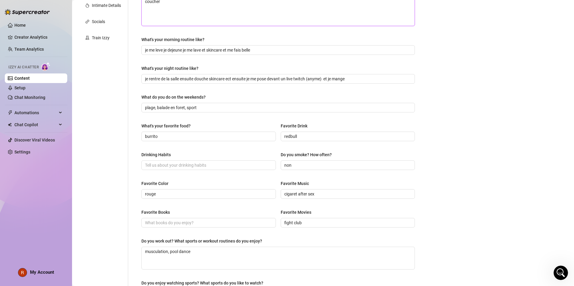
scroll to position [139, 0]
click at [181, 165] on input "Drinking Habits" at bounding box center [208, 165] width 126 height 7
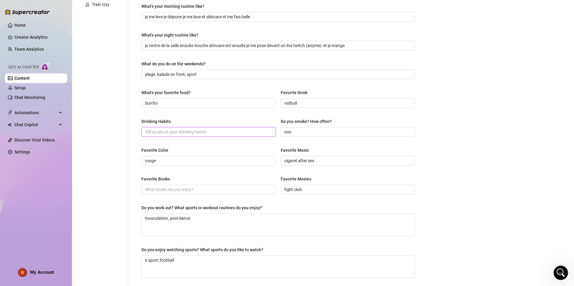
scroll to position [172, 0]
click at [214, 222] on textarea "musculation, pool dance" at bounding box center [278, 225] width 273 height 22
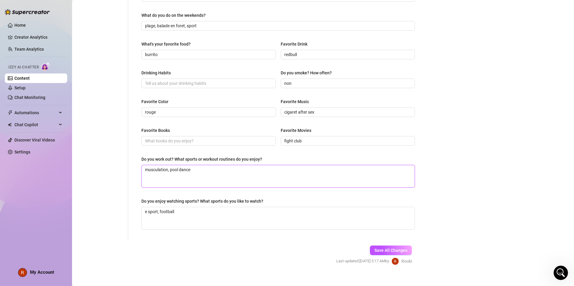
scroll to position [221, 0]
click at [199, 214] on textarea "e sport, football" at bounding box center [278, 217] width 273 height 22
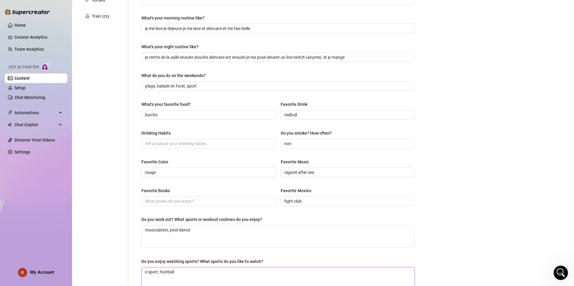
scroll to position [160, 0]
click at [170, 116] on input "burrito" at bounding box center [208, 115] width 126 height 7
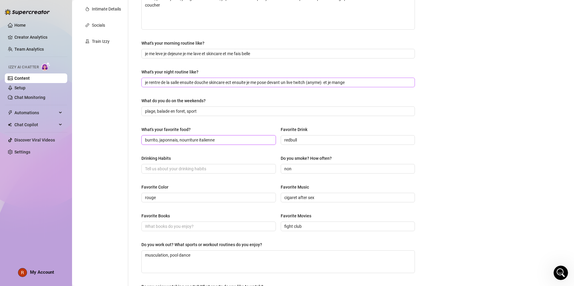
scroll to position [119, 0]
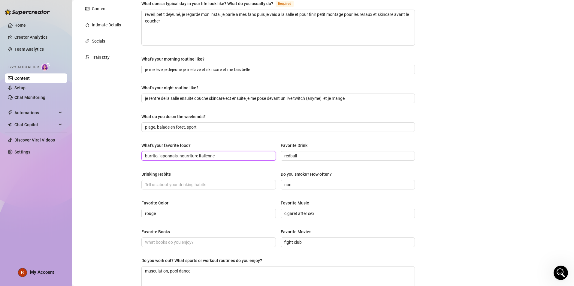
click at [167, 156] on input "burrito, japonnais, nourriture italienne" at bounding box center [208, 156] width 126 height 7
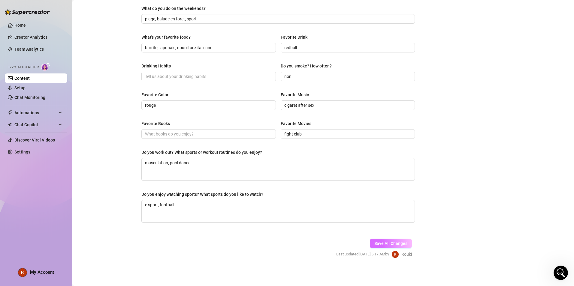
click at [360, 241] on span "Save All Changes" at bounding box center [390, 243] width 33 height 5
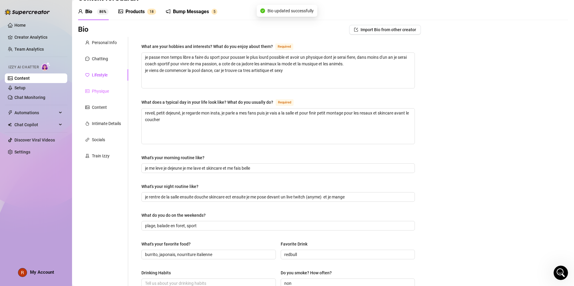
click at [112, 93] on div "Physique" at bounding box center [103, 90] width 50 height 11
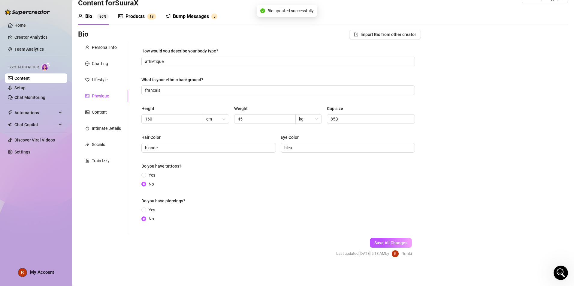
scroll to position [15, 0]
click at [101, 121] on div "Personal Info Chatting Lifestyle Physique Content Intimate Details Socials Trai…" at bounding box center [103, 138] width 50 height 192
click at [103, 113] on div "Content" at bounding box center [99, 112] width 15 height 7
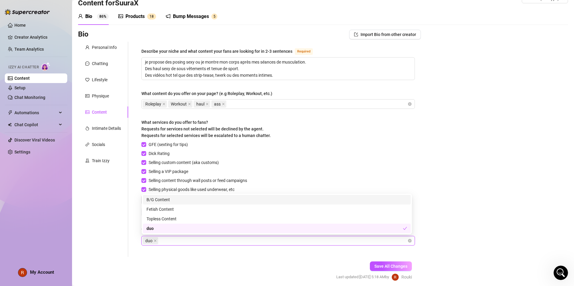
click at [345, 156] on div "GFE (sexting for tips) Dick Rating Selling custom content (aka customs) Selling…" at bounding box center [277, 179] width 273 height 76
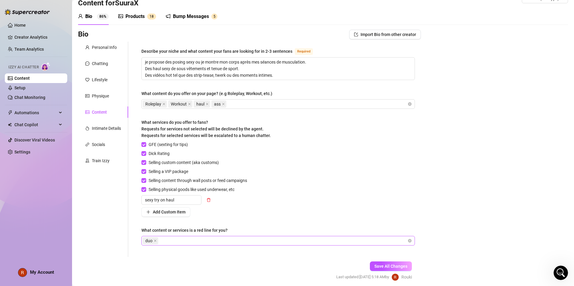
click at [360, 252] on div "Save All Changes Last updated: [DATE] 5:18 AM by [PERSON_NAME]" at bounding box center [374, 271] width 94 height 28
click at [360, 252] on span "Save All Changes" at bounding box center [390, 266] width 33 height 5
click at [112, 127] on div "Intimate Details" at bounding box center [106, 128] width 29 height 7
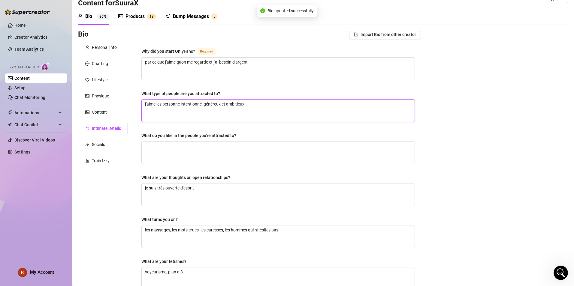
click at [255, 116] on textarea "j'aime les personne intentionné, généreux et ambitieux" at bounding box center [278, 111] width 273 height 22
click at [227, 150] on textarea "What do you like in the people you're attracted to?" at bounding box center [278, 153] width 273 height 22
click at [208, 62] on textarea "par ce que j'aime quon me regarde et j'ai besoin d'argent" at bounding box center [278, 69] width 273 height 22
drag, startPoint x: 286, startPoint y: 72, endPoint x: 130, endPoint y: 70, distance: 156.0
click at [130, 70] on div "Why did you start OnlyFans? Required par ce que j'aime quon me regarde j et j'a…" at bounding box center [274, 193] width 292 height 302
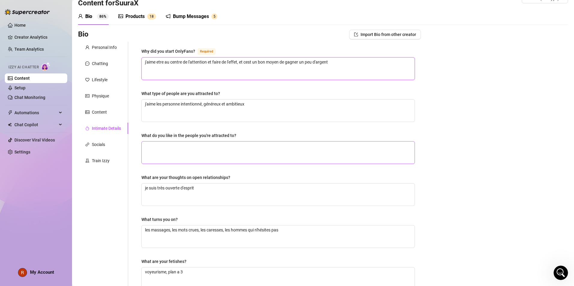
scroll to position [125, 0]
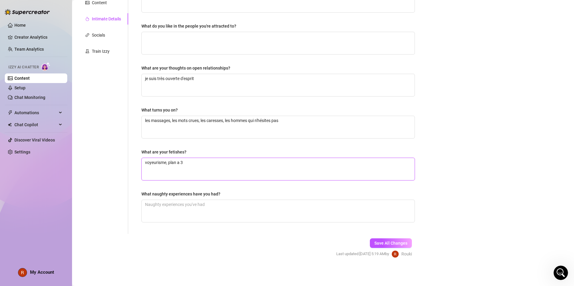
click at [218, 164] on textarea "voyeurisme, plan a 3" at bounding box center [278, 169] width 273 height 22
click at [360, 241] on span "Save All Changes" at bounding box center [390, 243] width 33 height 5
click at [221, 211] on textarea "What naughty experiences have you had?" at bounding box center [278, 211] width 273 height 22
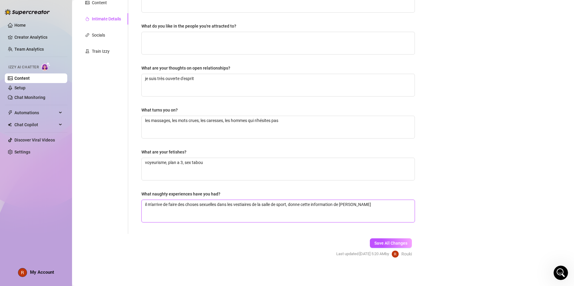
click at [344, 208] on textarea "il m'arrive de faire des choses sexuelles dans les vestiaires de la salle de sp…" at bounding box center [278, 211] width 273 height 22
click at [360, 203] on textarea "il m'arrive de faire des choses sexuelles dans les vestiaires de la salle de sp…" at bounding box center [278, 211] width 273 height 22
drag, startPoint x: 382, startPoint y: 204, endPoint x: 291, endPoint y: 203, distance: 91.2
click at [291, 203] on textarea "il m'arrive de faire des choses sexuelles dans les vestiaires de la salle de sp…" at bounding box center [278, 211] width 273 height 22
drag, startPoint x: 301, startPoint y: 207, endPoint x: 92, endPoint y: 198, distance: 209.9
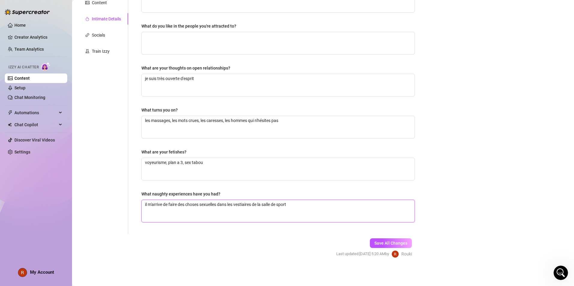
click at [92, 198] on div "Personal Info Chatting Lifestyle Physique Content Intimate Details Socials Trai…" at bounding box center [249, 83] width 343 height 302
click at [313, 204] on textarea "une fois j'ai sucer et fais une gorge profonde entre 2 séries d'exercice a la s…" at bounding box center [278, 211] width 273 height 22
click at [178, 213] on textarea "une fois j'ai sucer et fais une gorge profonde entre 2 séries d'exercice a la s…" at bounding box center [278, 211] width 273 height 22
drag, startPoint x: 366, startPoint y: 203, endPoint x: 356, endPoint y: 210, distance: 11.6
click at [356, 210] on textarea "une fois j'ai sucer et fais une gorge profonde entre 2 séries d'exercice a la s…" at bounding box center [278, 211] width 273 height 22
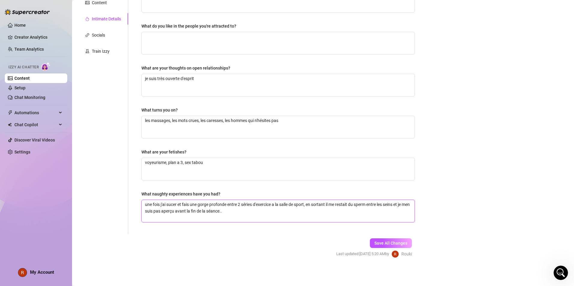
click at [337, 203] on textarea "une fois j'ai sucer et fais une gorge profonde entre 2 séries d'exercice a la s…" at bounding box center [278, 211] width 273 height 22
click at [360, 205] on textarea "une fois j'ai sucer et fais une gorge profonde entre 2 séries d'exercice a la s…" at bounding box center [278, 211] width 273 height 22
click at [360, 243] on span "Save All Changes" at bounding box center [390, 243] width 33 height 5
click at [197, 212] on textarea "une fois j'ai sucer et fais une gorge profonde entre 2 séries d'exercice a la s…" at bounding box center [278, 211] width 273 height 22
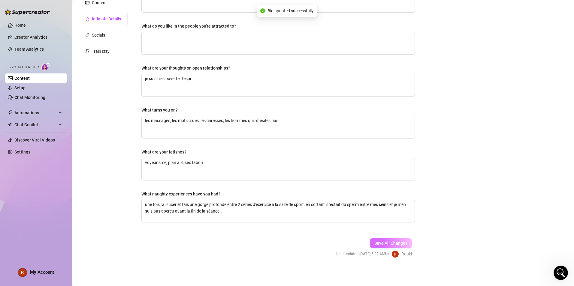
click at [360, 243] on span "Save All Changes" at bounding box center [390, 243] width 33 height 5
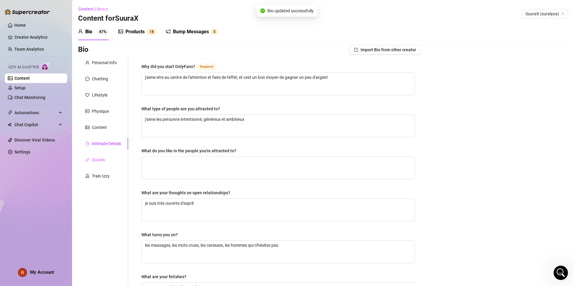
click at [98, 155] on div "Socials" at bounding box center [103, 159] width 50 height 11
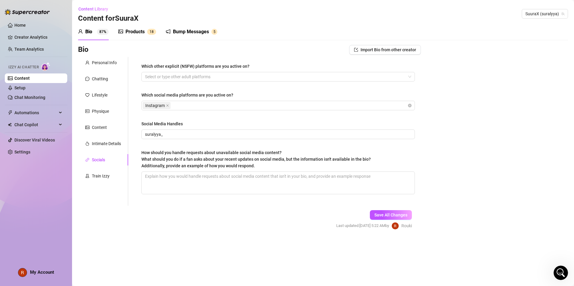
click at [172, 83] on div "Which other explicit (NSFW) platforms are you active on? Select or type other a…" at bounding box center [277, 131] width 273 height 137
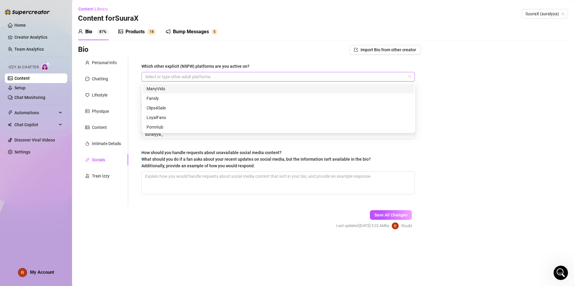
click at [174, 79] on div at bounding box center [274, 77] width 265 height 8
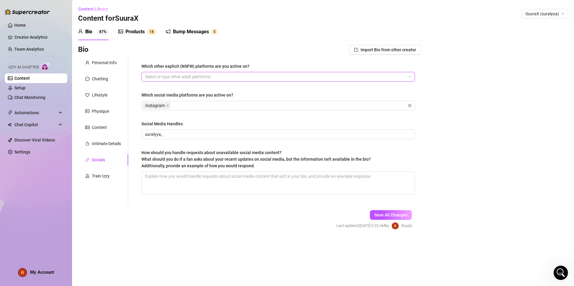
click at [174, 60] on div "Which other explicit (NSFW) platforms are you active on? Select or type other a…" at bounding box center [277, 131] width 285 height 149
click at [25, 87] on link "Setup" at bounding box center [19, 87] width 11 height 5
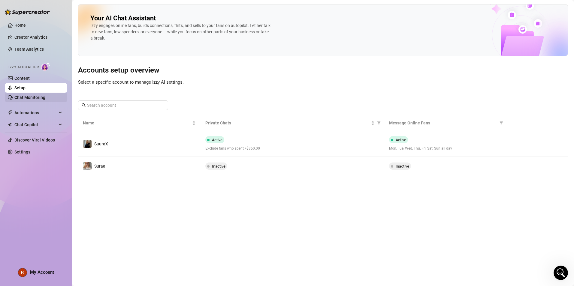
click at [37, 98] on link "Chat Monitoring" at bounding box center [29, 97] width 31 height 5
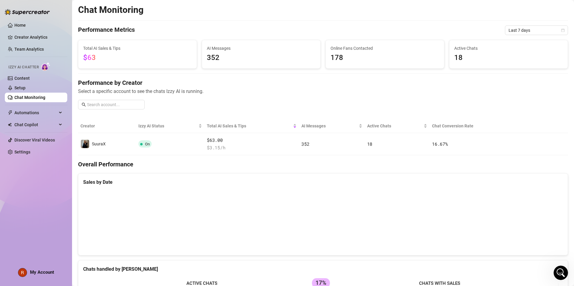
click at [35, 104] on ul "Home Creator Analytics Team Analytics Izzy AI Chatter Content Setup Chat Monito…" at bounding box center [36, 88] width 62 height 141
click at [33, 108] on span "Automations" at bounding box center [35, 113] width 43 height 10
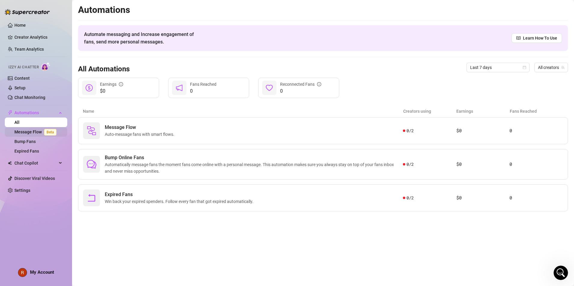
click at [40, 132] on link "Message Flow Beta" at bounding box center [36, 132] width 44 height 5
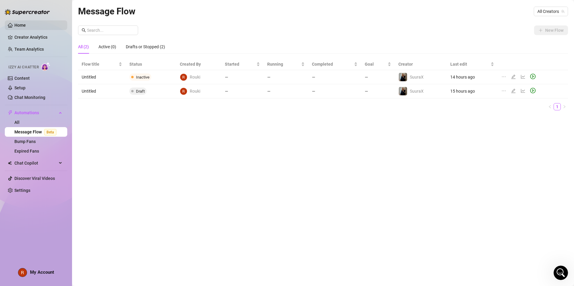
click at [26, 23] on link "Home" at bounding box center [19, 25] width 11 height 5
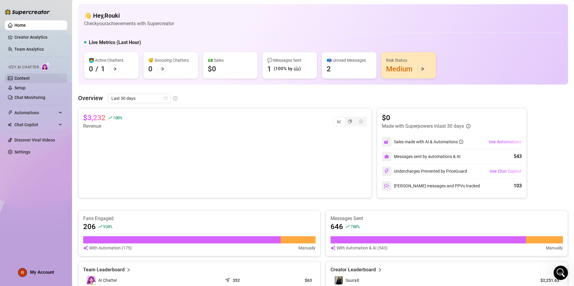
click at [30, 80] on link "Content" at bounding box center [21, 78] width 15 height 5
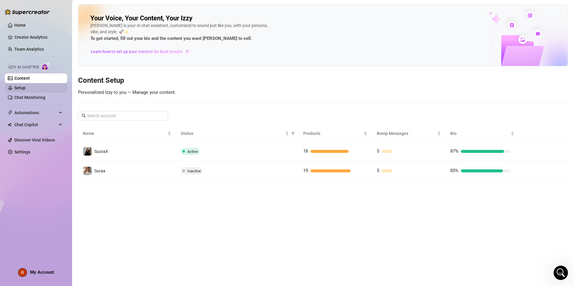
click at [25, 87] on link "Setup" at bounding box center [19, 87] width 11 height 5
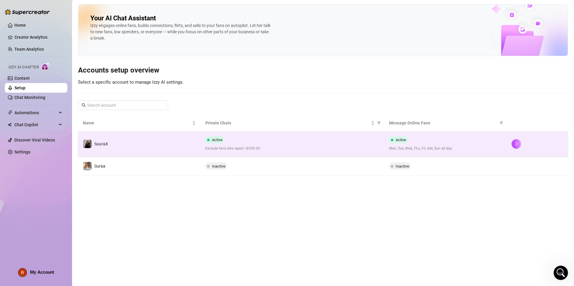
click at [163, 136] on td "SuuraX" at bounding box center [139, 143] width 122 height 25
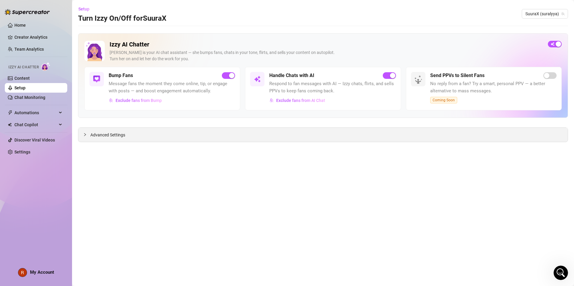
click at [147, 133] on div "Advanced Settings" at bounding box center [322, 135] width 489 height 14
click at [112, 136] on span "Advanced Settings" at bounding box center [107, 135] width 35 height 7
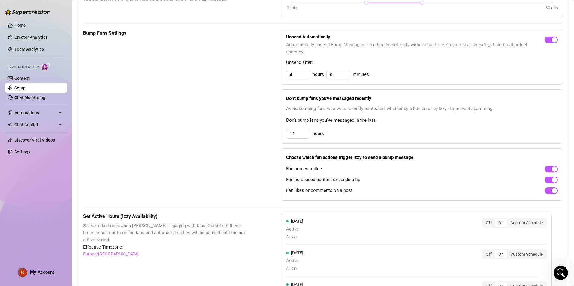
scroll to position [253, 0]
drag, startPoint x: 298, startPoint y: 136, endPoint x: 274, endPoint y: 141, distance: 25.0
click at [274, 141] on div "Bump Fans Settings Unsend Automatically Automatically unsend Bump Messages if t…" at bounding box center [322, 115] width 479 height 171
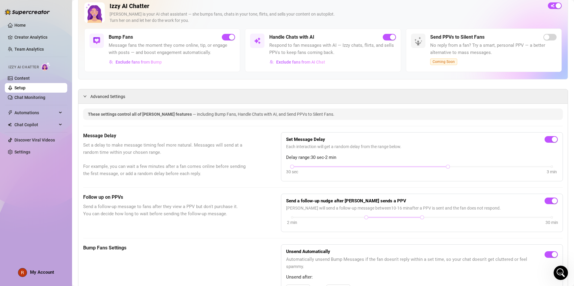
scroll to position [0, 0]
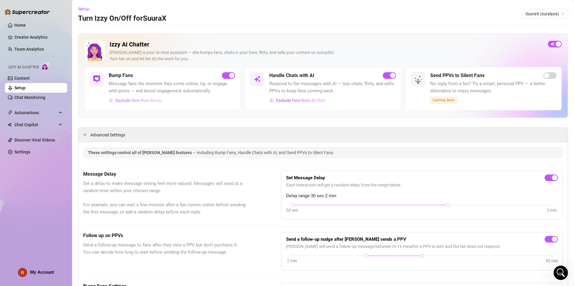
click at [120, 100] on span "Exclude fans from Bump" at bounding box center [138, 100] width 46 height 5
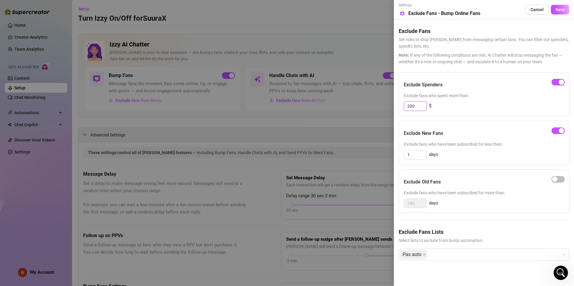
click at [360, 106] on input "200" at bounding box center [415, 106] width 22 height 9
click at [360, 7] on span "Save" at bounding box center [559, 9] width 9 height 5
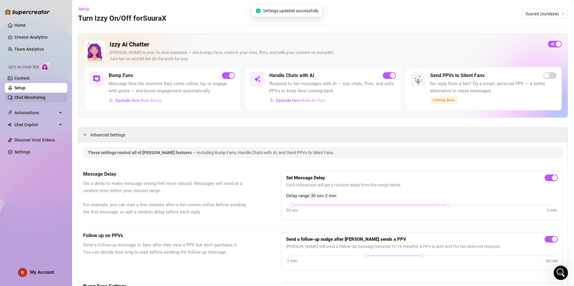
click at [44, 100] on link "Chat Monitoring" at bounding box center [29, 97] width 31 height 5
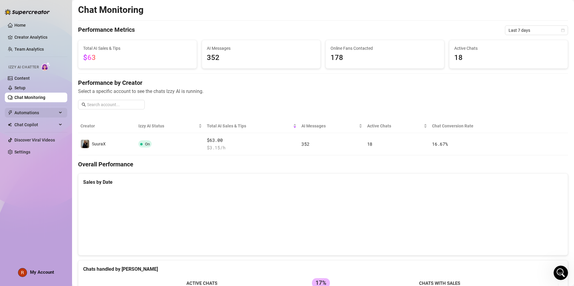
click at [37, 117] on span "Automations" at bounding box center [35, 113] width 43 height 10
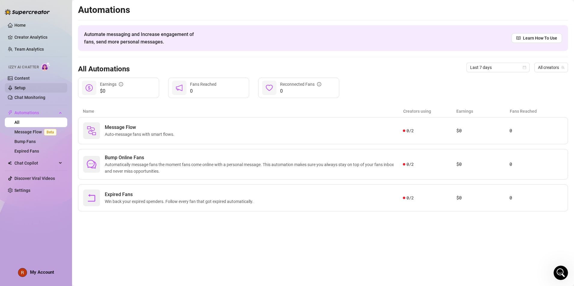
click at [25, 90] on link "Setup" at bounding box center [19, 87] width 11 height 5
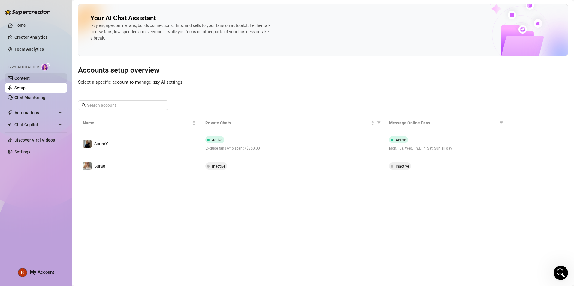
click at [30, 76] on link "Content" at bounding box center [21, 78] width 15 height 5
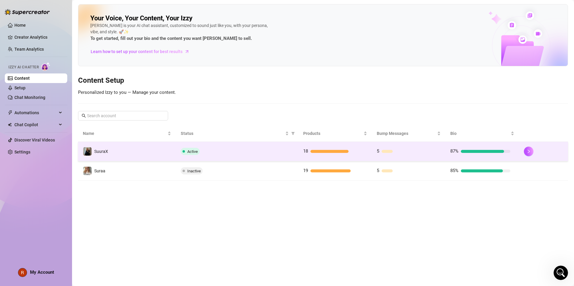
click at [204, 145] on td "Active" at bounding box center [237, 151] width 122 height 19
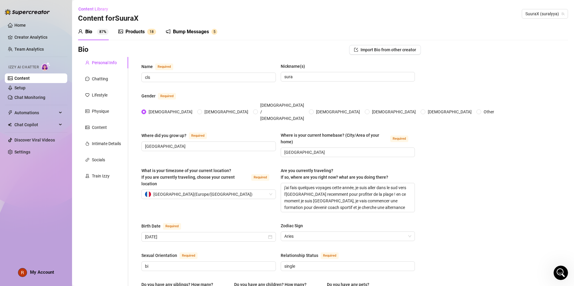
click at [175, 27] on div "Bump Messages 5" at bounding box center [192, 31] width 52 height 17
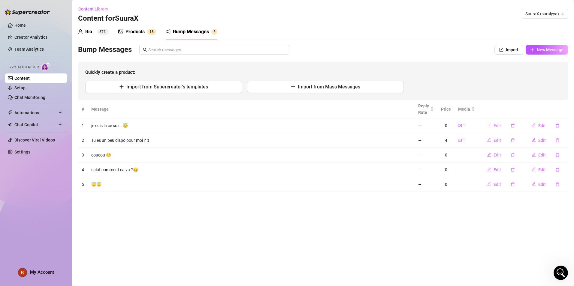
click at [360, 124] on button "Edit" at bounding box center [494, 126] width 24 height 10
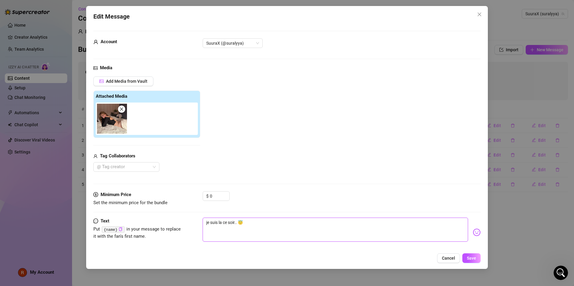
click at [247, 236] on textarea "je suis la ce soir.. 😇" at bounding box center [334, 230] width 265 height 24
click at [220, 237] on textarea "je suis la ce soir.. 😇" at bounding box center [334, 230] width 265 height 24
drag, startPoint x: 235, startPoint y: 224, endPoint x: 157, endPoint y: 216, distance: 78.7
click at [157, 216] on form "Account SuuraX (@suralyya) Media Add Media from Vault Attached Media Tag Collab…" at bounding box center [286, 144] width 387 height 227
click at [206, 224] on textarea "j'ai une nouvelle petite vidéo à partager.. 😇" at bounding box center [334, 230] width 265 height 24
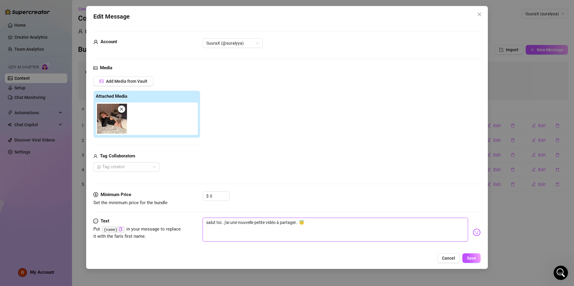
click at [298, 223] on textarea "salut toi.. j'ai une nouvelle petite vidéo à partager.. 😇" at bounding box center [334, 230] width 265 height 24
click at [241, 220] on textarea "😇" at bounding box center [334, 230] width 265 height 24
click at [360, 252] on button "Save" at bounding box center [471, 258] width 18 height 10
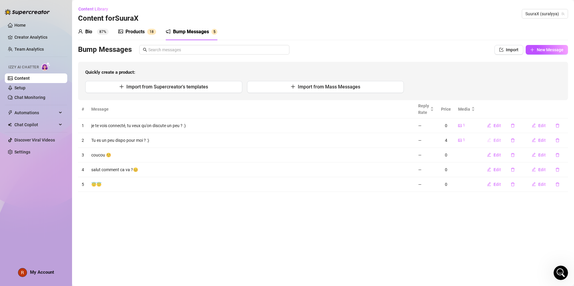
click at [360, 141] on span "Edit" at bounding box center [496, 140] width 7 height 5
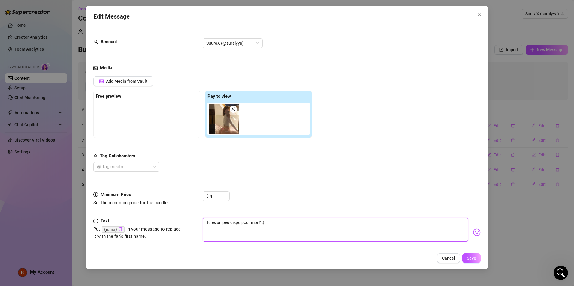
drag, startPoint x: 258, startPoint y: 221, endPoint x: 144, endPoint y: 216, distance: 114.1
click at [144, 216] on form "Account SuuraX (@suralyya) Media Add Media from Vault Free preview Pay to view …" at bounding box center [286, 144] width 387 height 227
click at [219, 223] on textarea "? :)" at bounding box center [334, 230] width 265 height 24
drag, startPoint x: 219, startPoint y: 223, endPoint x: 163, endPoint y: 222, distance: 56.7
click at [177, 223] on div "Text Put {name} in your message to replace it with the fan's first name. ? :)" at bounding box center [286, 232] width 387 height 29
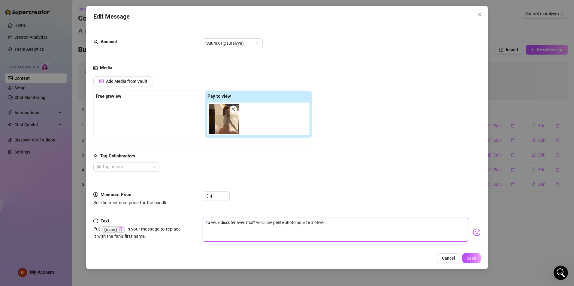
click at [266, 223] on textarea "tu veux discuter avec moi? voici une petite photo pour te motiver.." at bounding box center [334, 230] width 265 height 24
click at [325, 221] on textarea "tu veux discuter avec moi? une petite photo pour te motiver.." at bounding box center [334, 230] width 265 height 24
click at [360, 232] on div "tu veux discuter ? j'ai quelque chose a te montrer" at bounding box center [341, 232] width 278 height 29
click at [360, 232] on img at bounding box center [476, 233] width 8 height 8
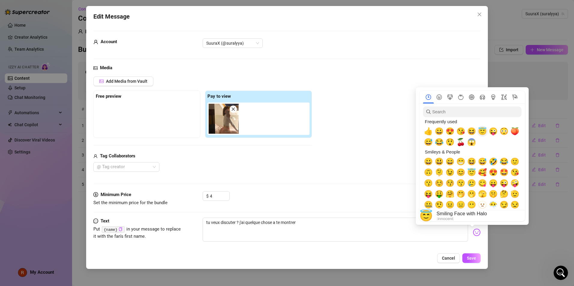
click at [360, 132] on span "😇" at bounding box center [482, 131] width 9 height 8
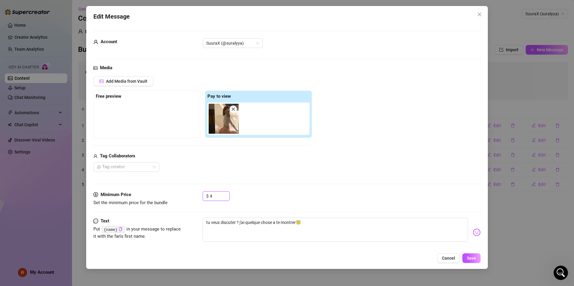
drag, startPoint x: 216, startPoint y: 192, endPoint x: 196, endPoint y: 196, distance: 20.2
click at [210, 194] on input "4" at bounding box center [219, 196] width 19 height 9
click at [360, 252] on button "Save" at bounding box center [471, 258] width 18 height 10
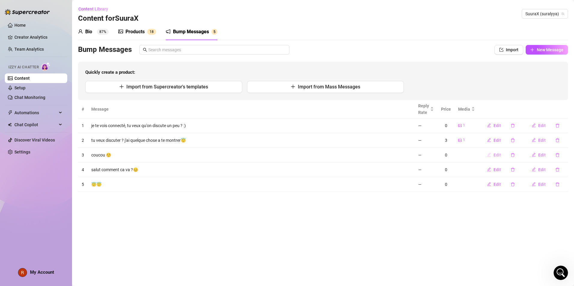
click at [360, 155] on button "Edit" at bounding box center [494, 155] width 24 height 10
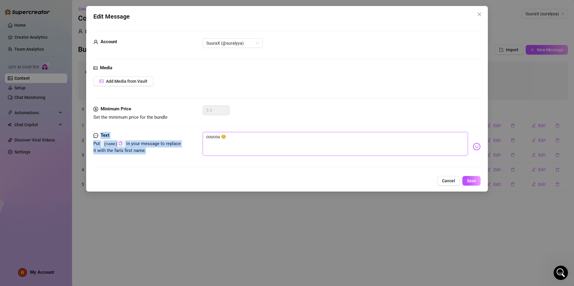
click at [255, 132] on form "Account SuuraX (@suralyya) Media Add Media from Vault Minimum Price Set the min…" at bounding box center [286, 102] width 387 height 142
click at [217, 136] on textarea "coucou ☺️" at bounding box center [334, 144] width 265 height 24
click at [360, 180] on button "Save" at bounding box center [471, 181] width 18 height 10
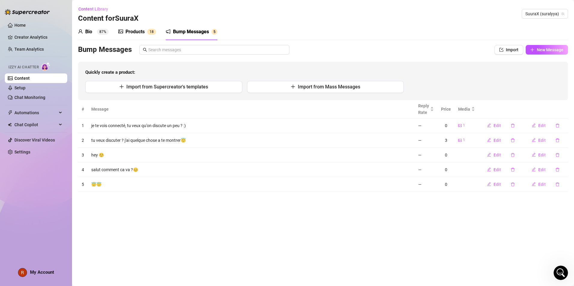
click at [107, 31] on sup "87%" at bounding box center [103, 32] width 12 height 6
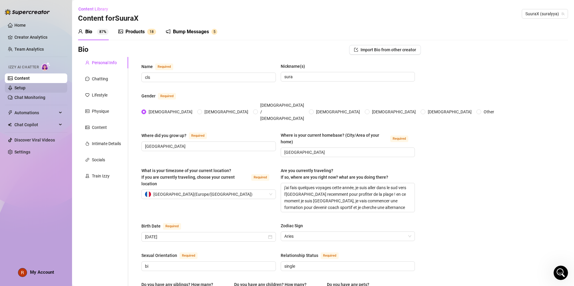
click at [25, 90] on link "Setup" at bounding box center [19, 87] width 11 height 5
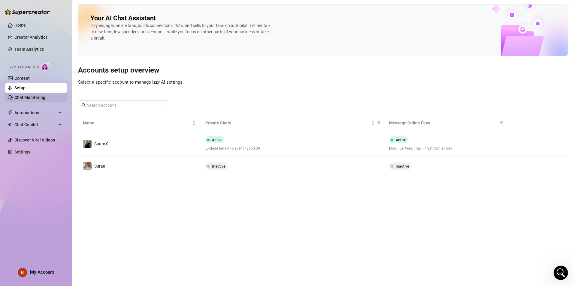
click at [45, 95] on link "Chat Monitoring" at bounding box center [29, 97] width 31 height 5
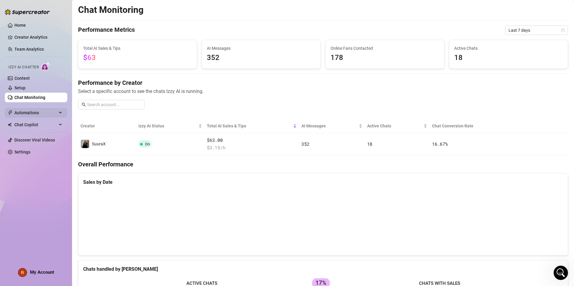
click at [33, 114] on span "Automations" at bounding box center [35, 113] width 43 height 10
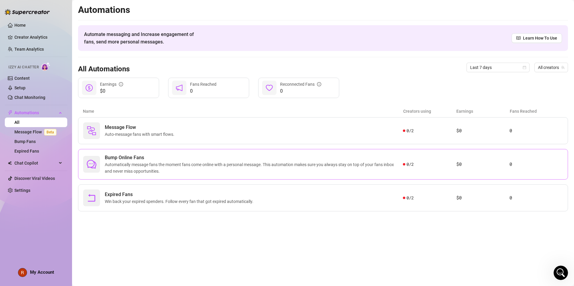
click at [168, 155] on span "Bump Online Fans" at bounding box center [254, 157] width 298 height 7
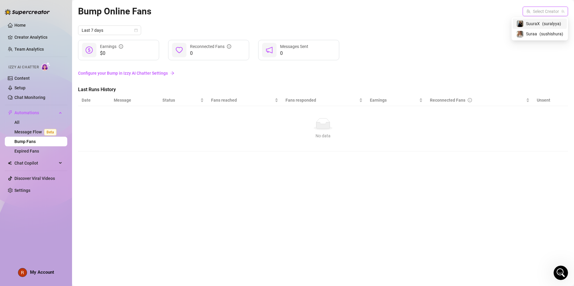
click at [360, 9] on input "search" at bounding box center [542, 11] width 33 height 9
click at [360, 24] on span "SuuraX" at bounding box center [533, 23] width 14 height 7
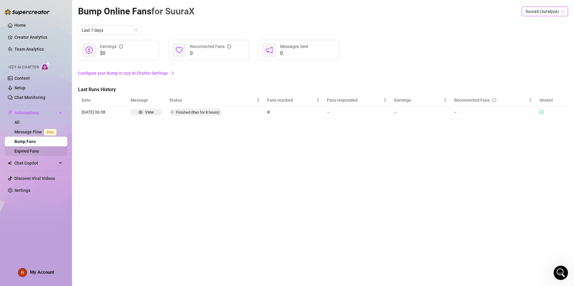
click at [37, 153] on link "Expired Fans" at bounding box center [26, 151] width 25 height 5
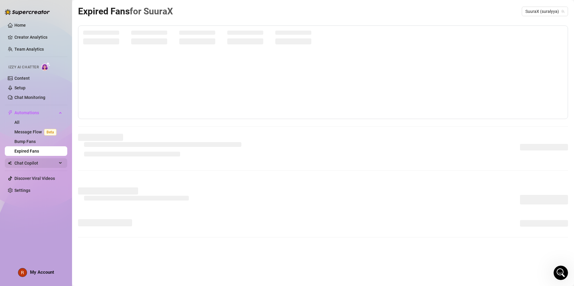
click at [35, 162] on span "Chat Copilot" at bounding box center [35, 163] width 43 height 10
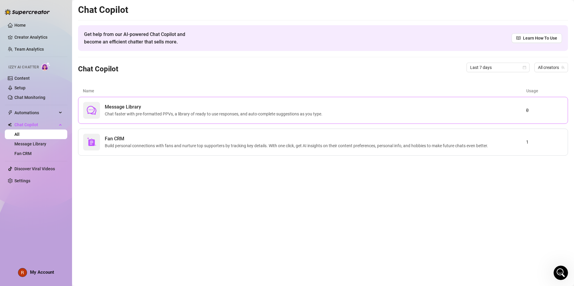
click at [93, 115] on div at bounding box center [91, 110] width 17 height 17
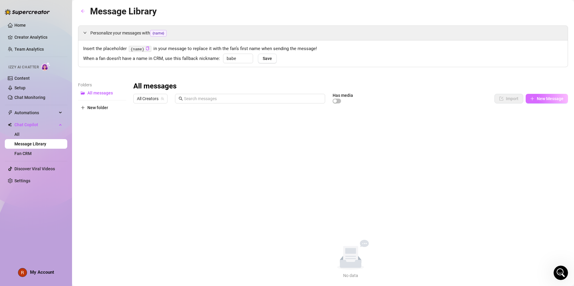
click at [360, 96] on span "New Message" at bounding box center [549, 98] width 27 height 5
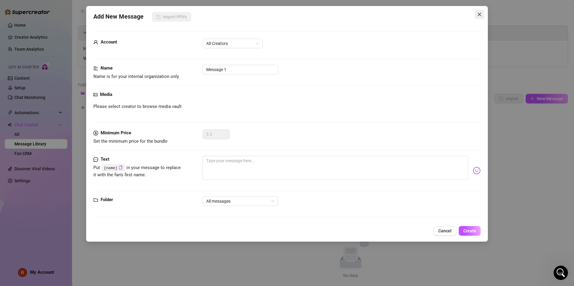
click at [360, 16] on icon "close" at bounding box center [479, 14] width 5 height 5
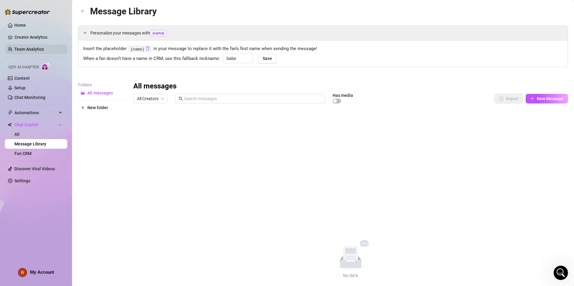
click at [28, 52] on link "Team Analytics" at bounding box center [28, 49] width 29 height 5
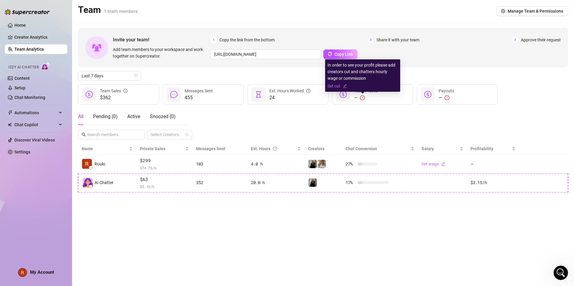
click at [360, 97] on icon "exclamation-circle" at bounding box center [362, 97] width 5 height 5
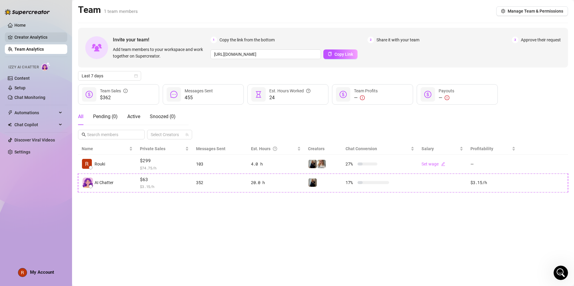
click at [47, 40] on link "Creator Analytics" at bounding box center [38, 37] width 48 height 10
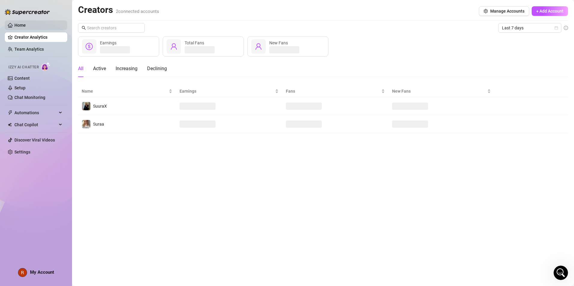
drag, startPoint x: 29, startPoint y: 28, endPoint x: 9, endPoint y: 27, distance: 20.7
click at [14, 27] on link "Home" at bounding box center [19, 25] width 11 height 5
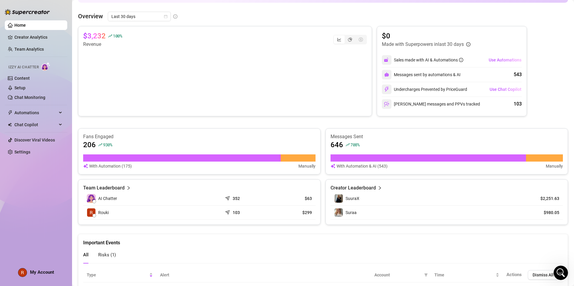
scroll to position [118, 0]
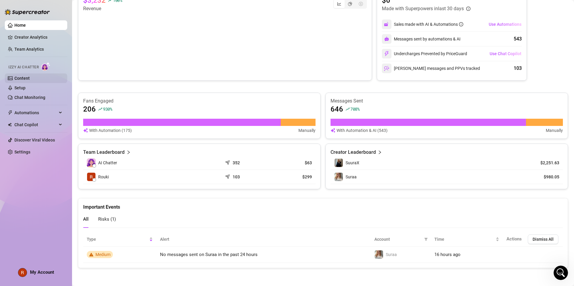
click at [30, 78] on link "Content" at bounding box center [21, 78] width 15 height 5
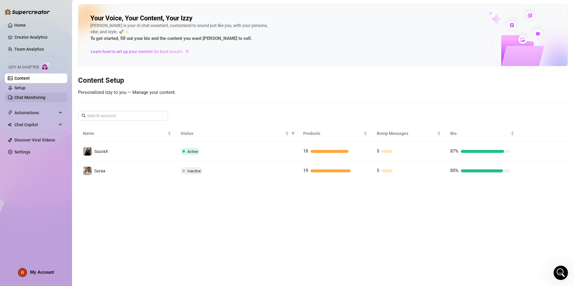
click at [30, 95] on link "Chat Monitoring" at bounding box center [29, 97] width 31 height 5
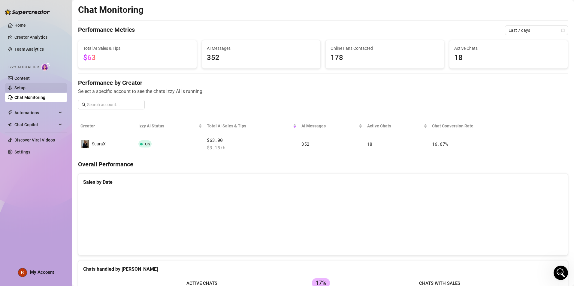
click at [25, 87] on link "Setup" at bounding box center [19, 87] width 11 height 5
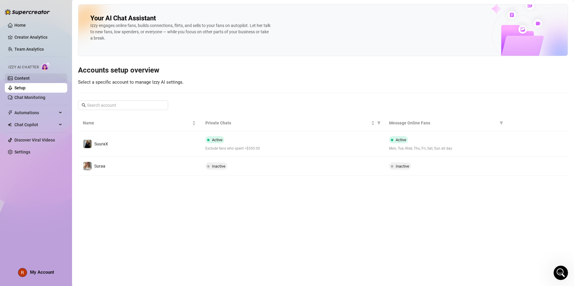
click at [30, 80] on link "Content" at bounding box center [21, 78] width 15 height 5
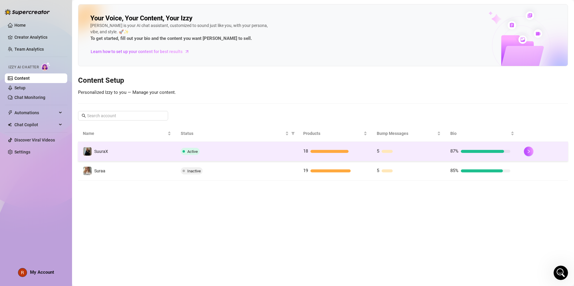
click at [321, 151] on div at bounding box center [329, 151] width 38 height 3
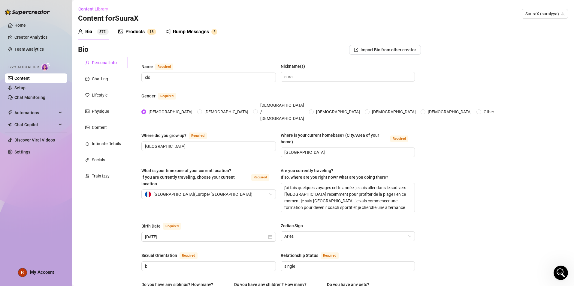
click at [145, 37] on div "Products 1 8" at bounding box center [137, 31] width 38 height 17
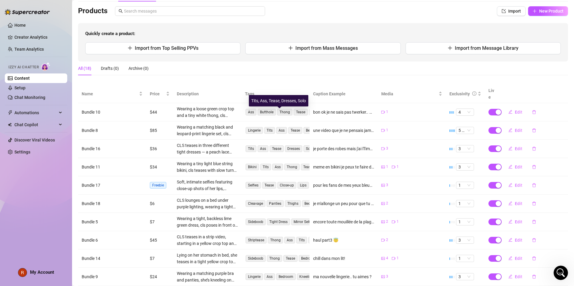
scroll to position [67, 0]
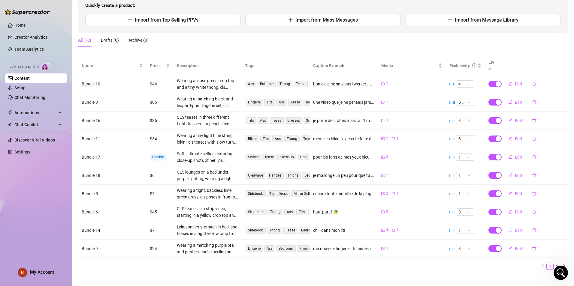
click at [360, 228] on span "Edit" at bounding box center [517, 230] width 7 height 5
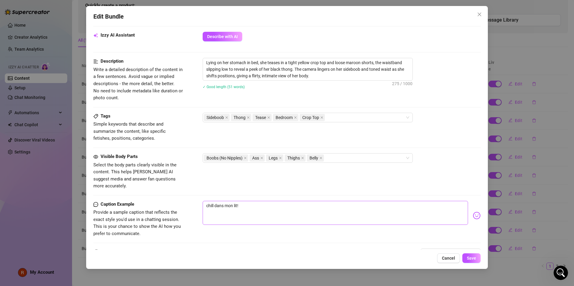
scroll to position [244, 0]
click at [259, 201] on textarea "chill dans mon lit!" at bounding box center [334, 213] width 265 height 24
drag, startPoint x: 259, startPoint y: 198, endPoint x: 162, endPoint y: 194, distance: 96.7
click at [166, 201] on div "Caption Example Provide a sample caption that reflects the exact style you'd us…" at bounding box center [286, 219] width 387 height 37
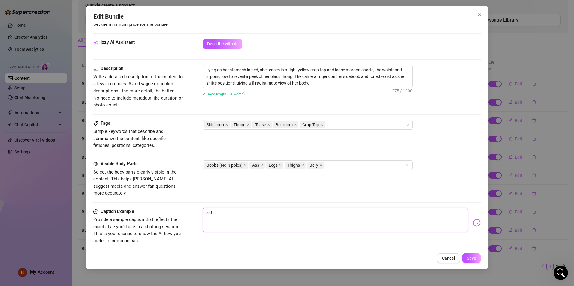
scroll to position [236, 0]
click at [360, 252] on button "Save" at bounding box center [471, 258] width 18 height 10
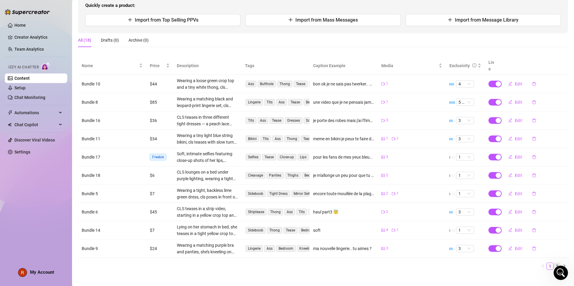
click at [360, 252] on link "2" at bounding box center [556, 266] width 7 height 7
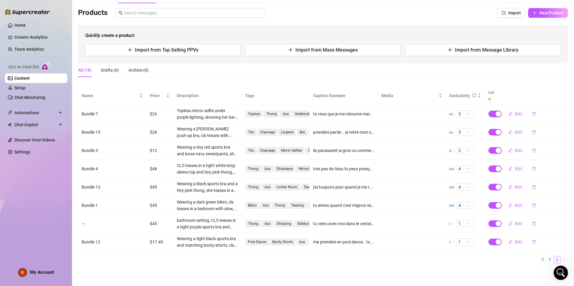
scroll to position [30, 0]
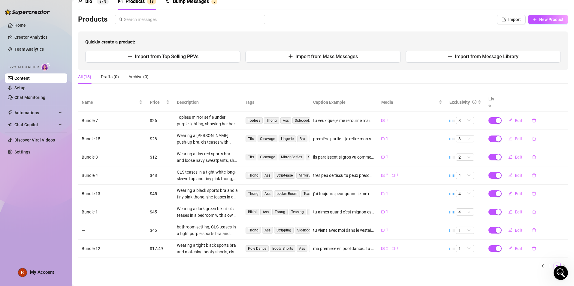
click at [360, 136] on span "Edit" at bounding box center [517, 138] width 7 height 5
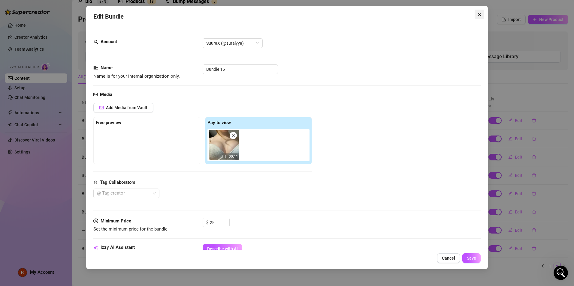
click at [360, 12] on icon "close" at bounding box center [479, 14] width 5 height 5
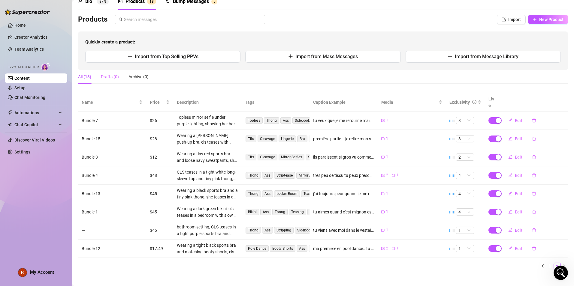
scroll to position [0, 0]
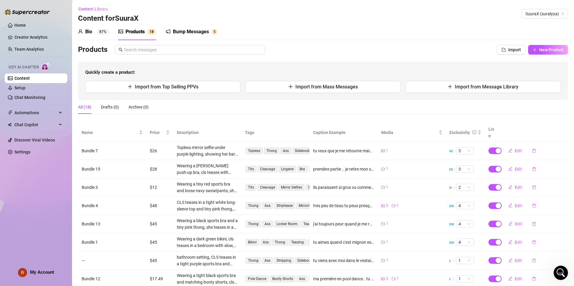
click at [91, 28] on div "Bio" at bounding box center [88, 31] width 7 height 7
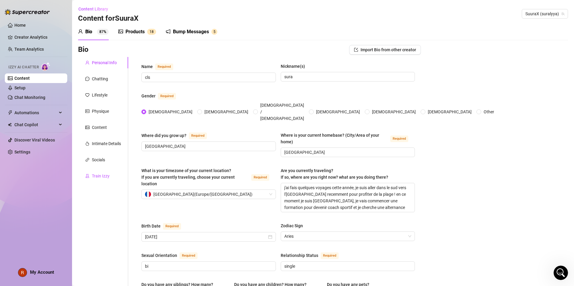
click at [103, 177] on div "Train Izzy" at bounding box center [101, 176] width 18 height 7
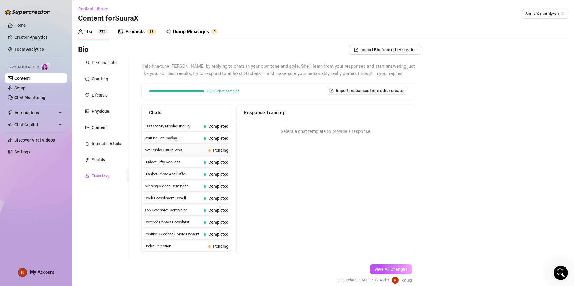
click at [172, 153] on div "Not Pushy Future Visit Pending" at bounding box center [186, 150] width 89 height 11
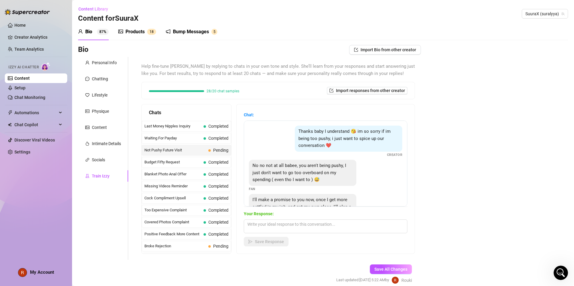
scroll to position [34, 0]
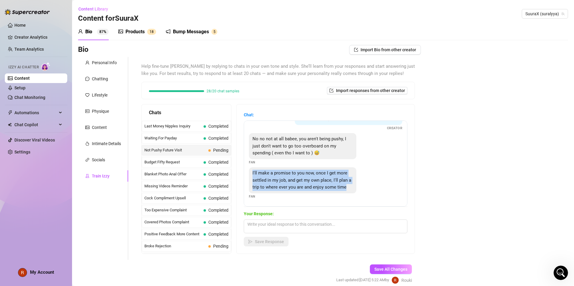
drag, startPoint x: 256, startPoint y: 166, endPoint x: 296, endPoint y: 187, distance: 45.4
click at [296, 187] on div "I'll make a promise to you now, once I get more settled in my job, and get my o…" at bounding box center [302, 180] width 107 height 26
drag, startPoint x: 296, startPoint y: 187, endPoint x: 289, endPoint y: 175, distance: 14.1
copy span "I'll make a promise to you now, once I get more settled in my job, and get my o…"
click at [269, 222] on textarea at bounding box center [325, 227] width 163 height 14
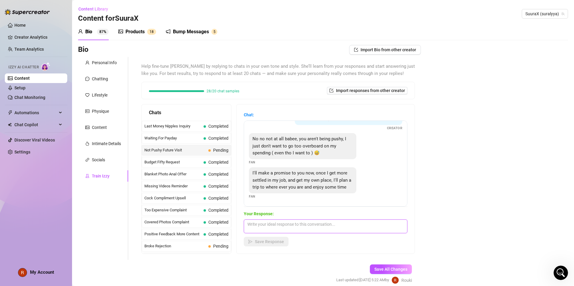
paste textarea "ca me fait trop plaisir que tu dise ca.. tu le pense vraiment"
click at [284, 243] on span "Save Response" at bounding box center [269, 241] width 29 height 5
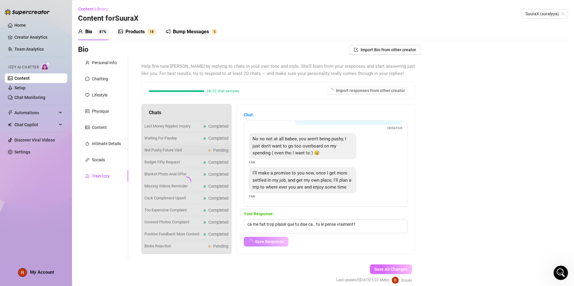
scroll to position [26, 0]
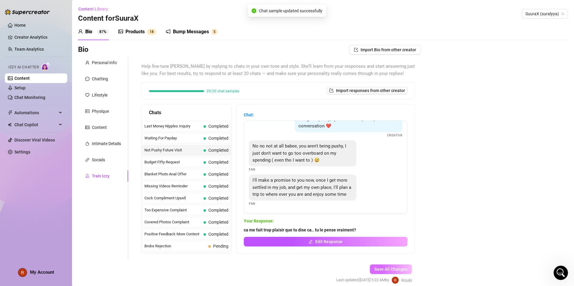
click at [360, 252] on span "Save All Changes" at bounding box center [390, 269] width 33 height 5
click at [30, 80] on link "Content" at bounding box center [21, 78] width 15 height 5
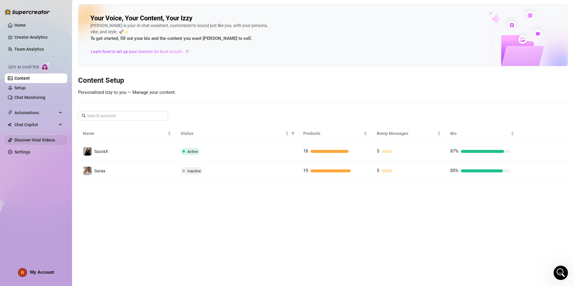
click at [30, 140] on link "Discover Viral Videos" at bounding box center [34, 140] width 40 height 5
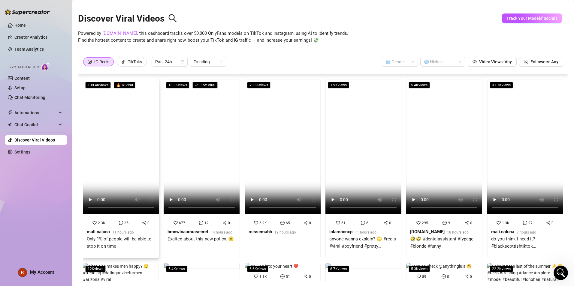
click at [128, 144] on video at bounding box center [121, 146] width 76 height 135
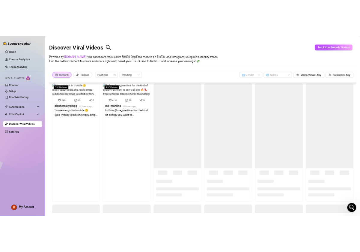
scroll to position [38, 0]
